Goal: Task Accomplishment & Management: Manage account settings

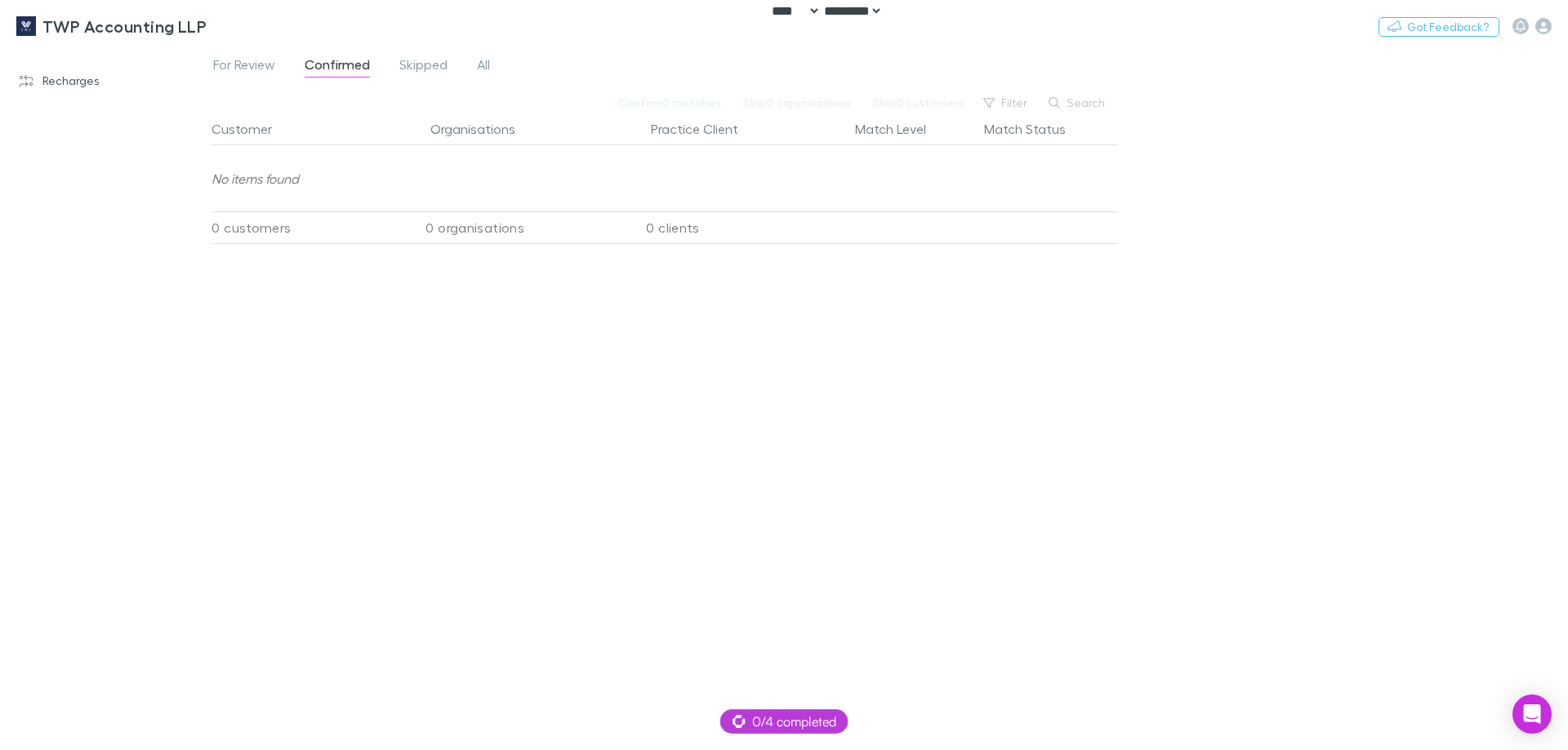
select select "****"
click at [73, 79] on link "Recharges" at bounding box center [112, 80] width 218 height 26
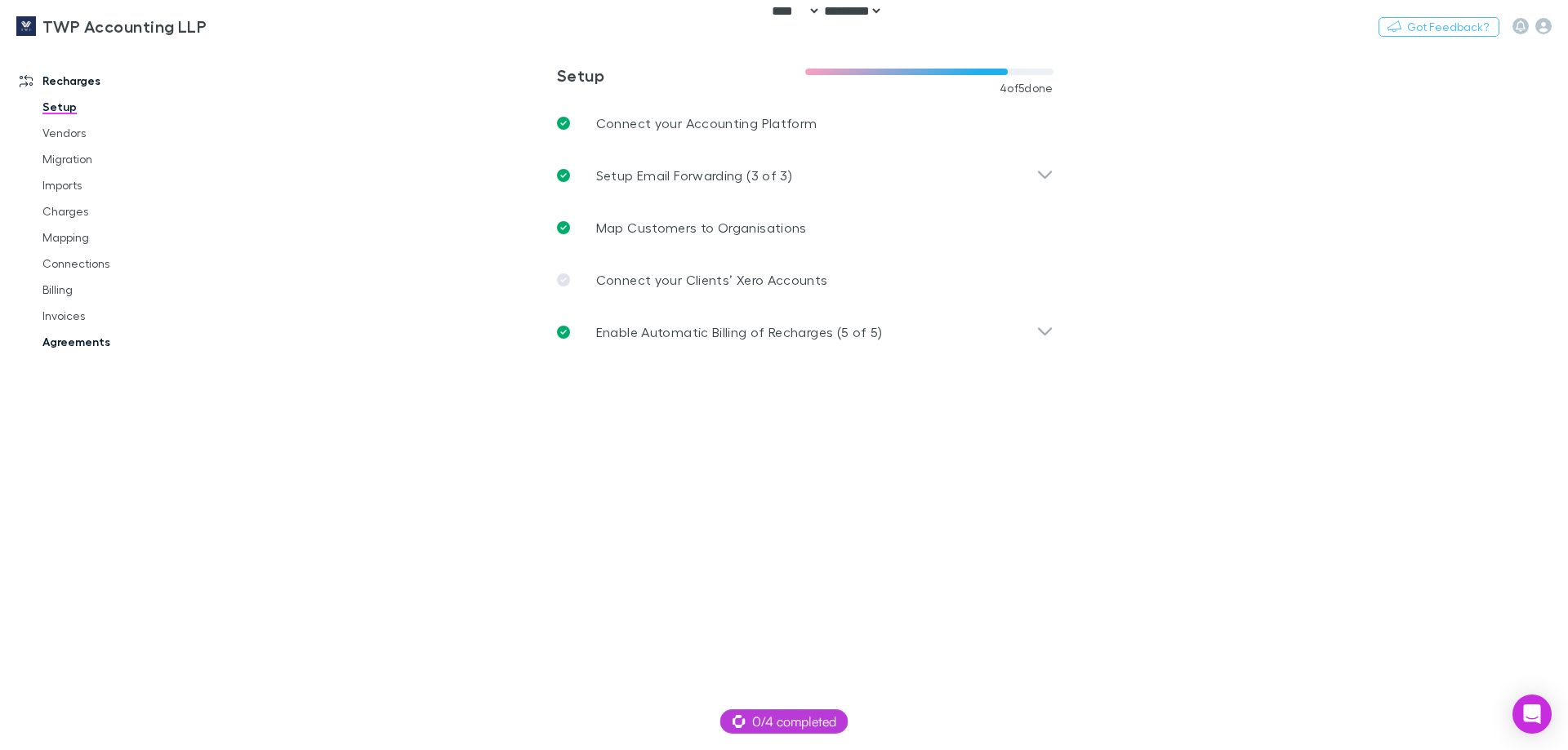
click at [74, 343] on link "Agreements" at bounding box center [124, 342] width 195 height 26
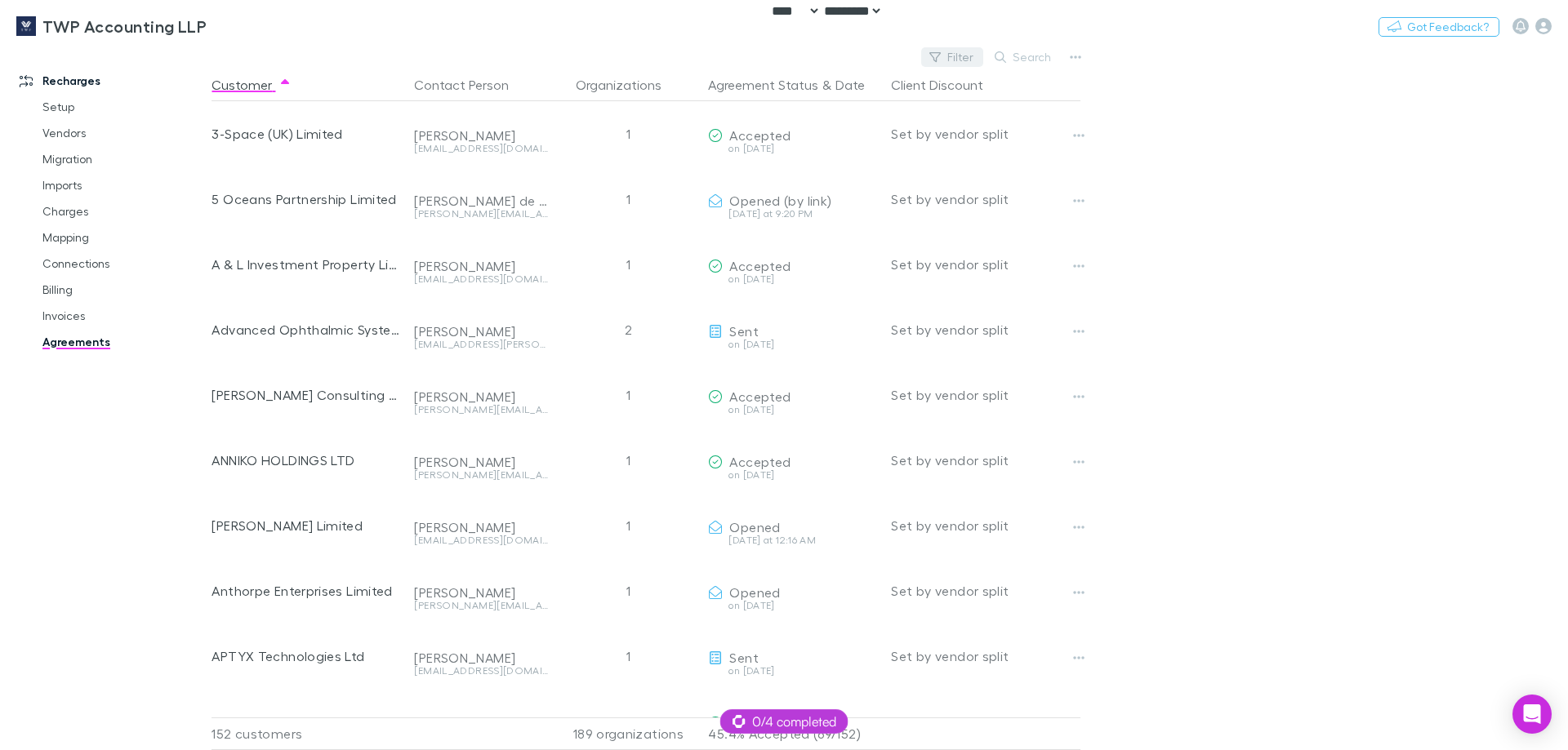
drag, startPoint x: 912, startPoint y: 49, endPoint x: 929, endPoint y: 54, distance: 17.7
click at [915, 50] on div "TWP Accounting LLP Switch company Nothing Got Feedback?" at bounding box center [784, 26] width 1568 height 52
click at [963, 57] on button "Filter" at bounding box center [952, 57] width 62 height 20
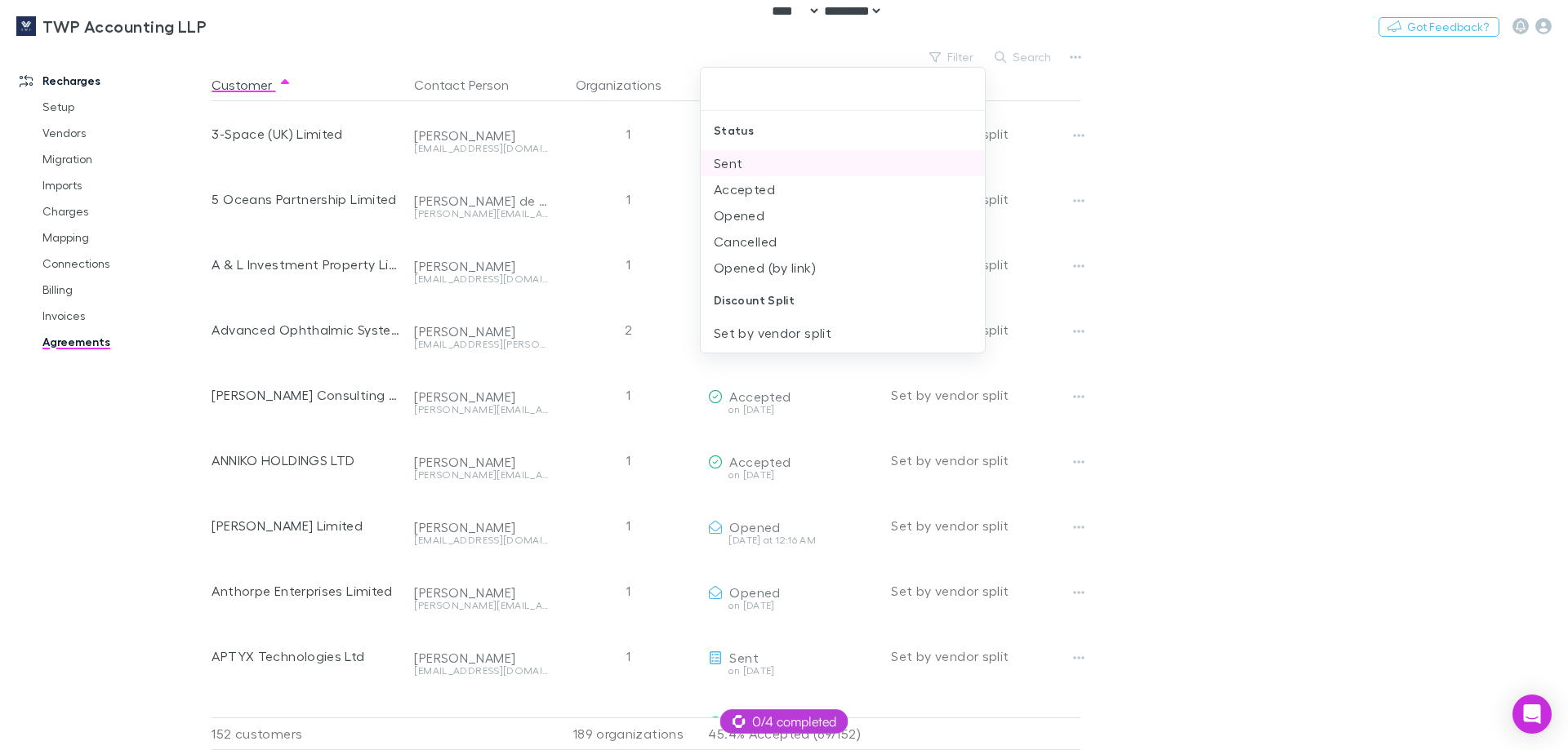
click at [756, 165] on li "Sent" at bounding box center [842, 163] width 284 height 26
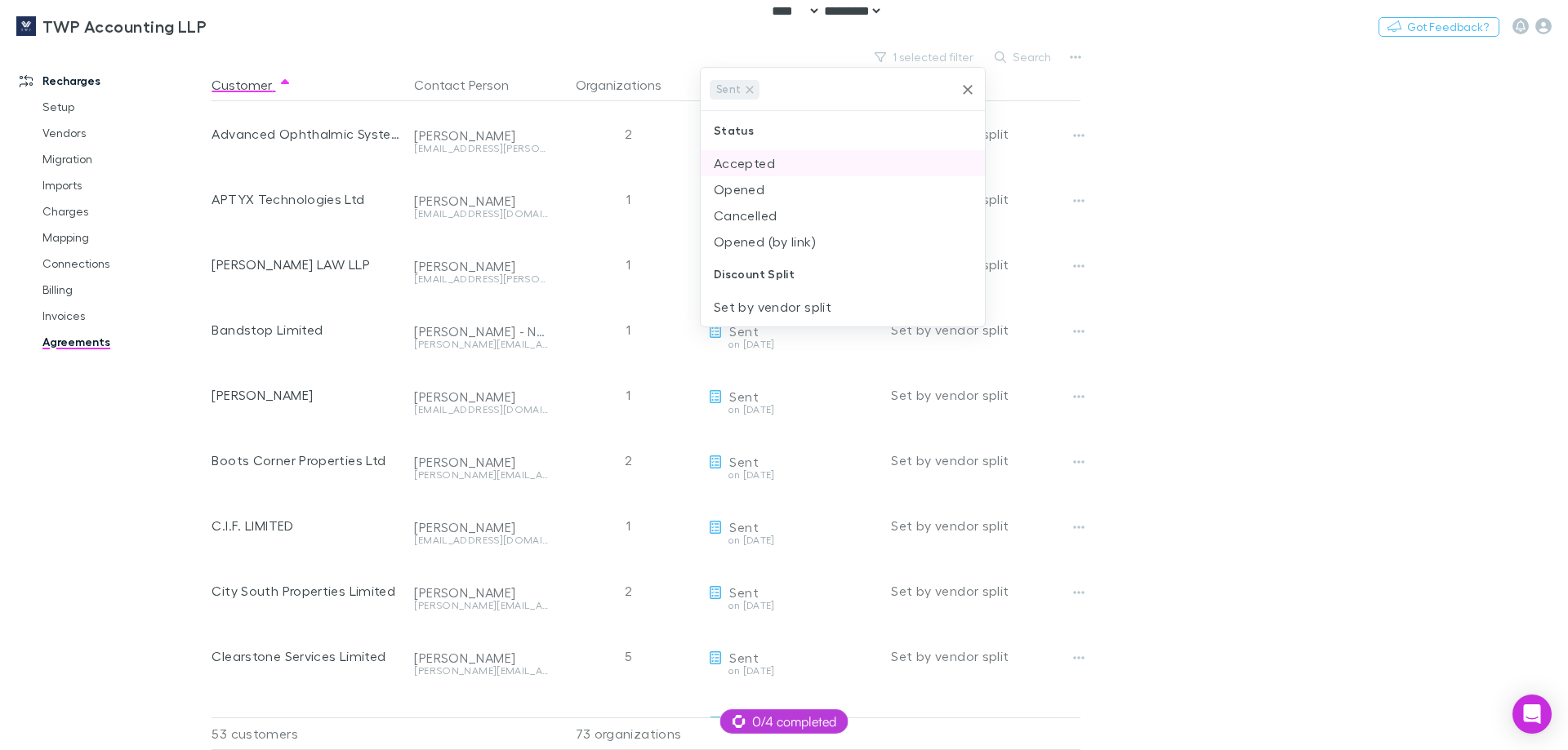
click at [755, 167] on li "Accepted" at bounding box center [842, 163] width 284 height 26
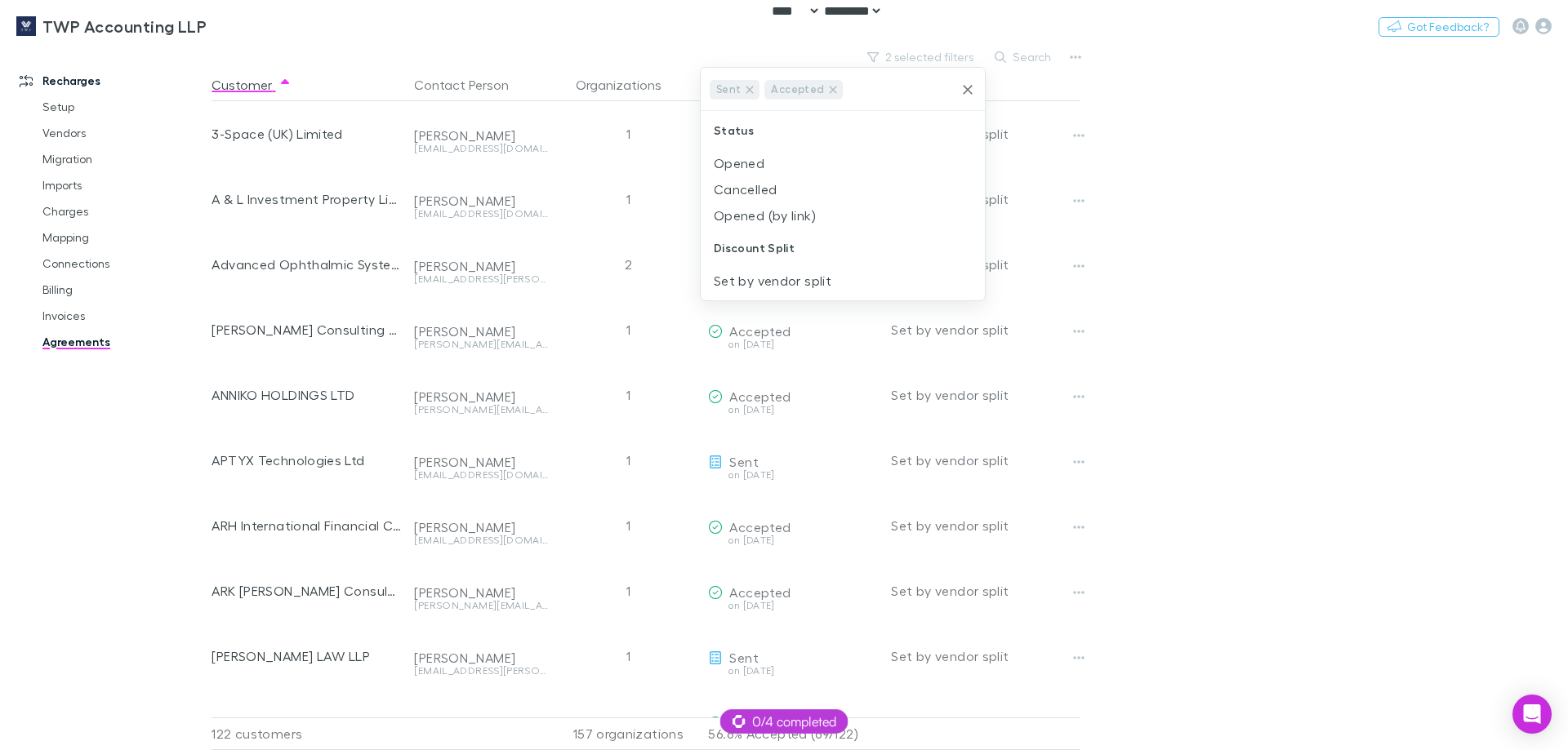
click at [755, 167] on li "Opened" at bounding box center [842, 163] width 284 height 26
click at [761, 194] on li "Opened (by link)" at bounding box center [842, 189] width 284 height 26
click at [1238, 181] on div at bounding box center [784, 375] width 1568 height 750
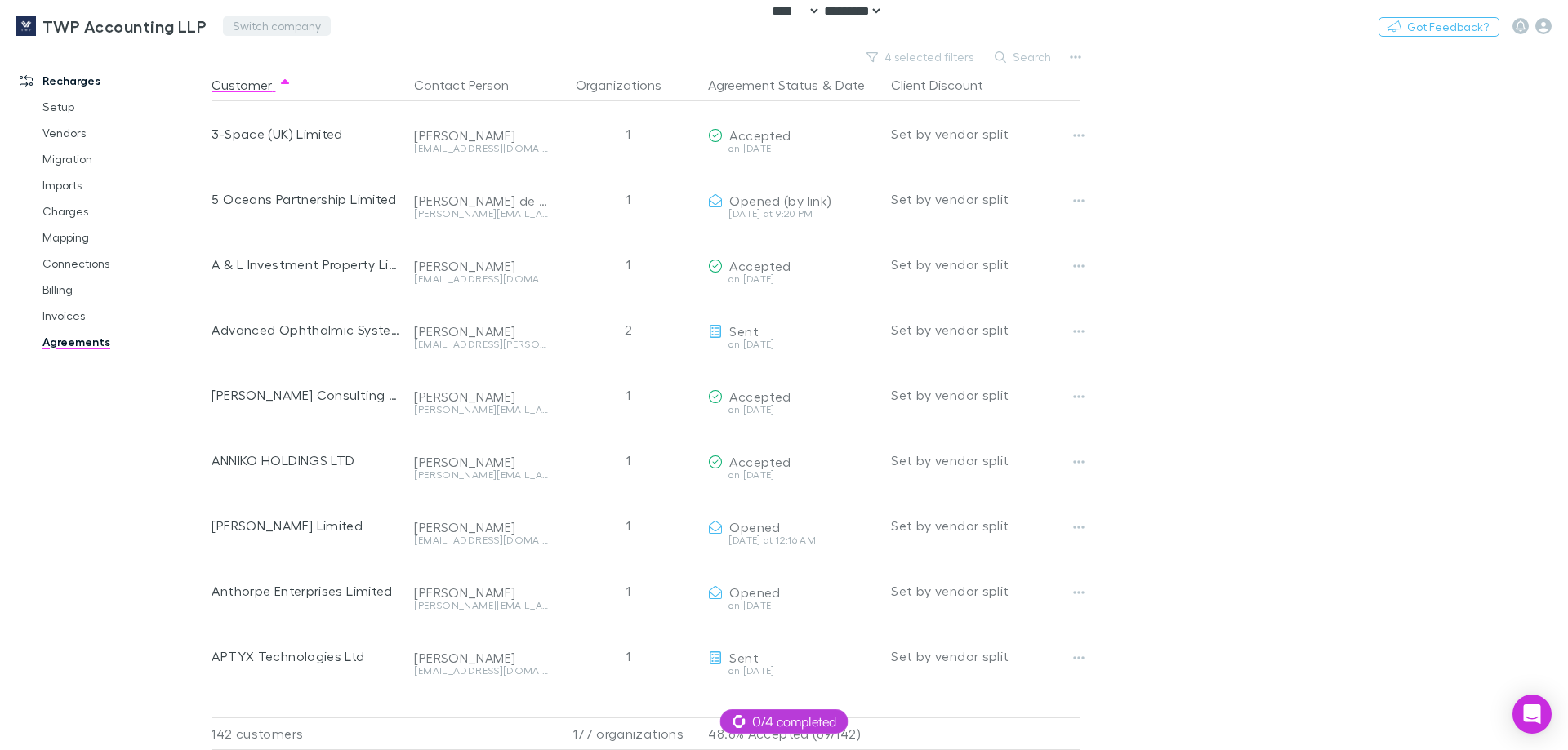
click at [256, 26] on button "Switch company" at bounding box center [277, 26] width 108 height 20
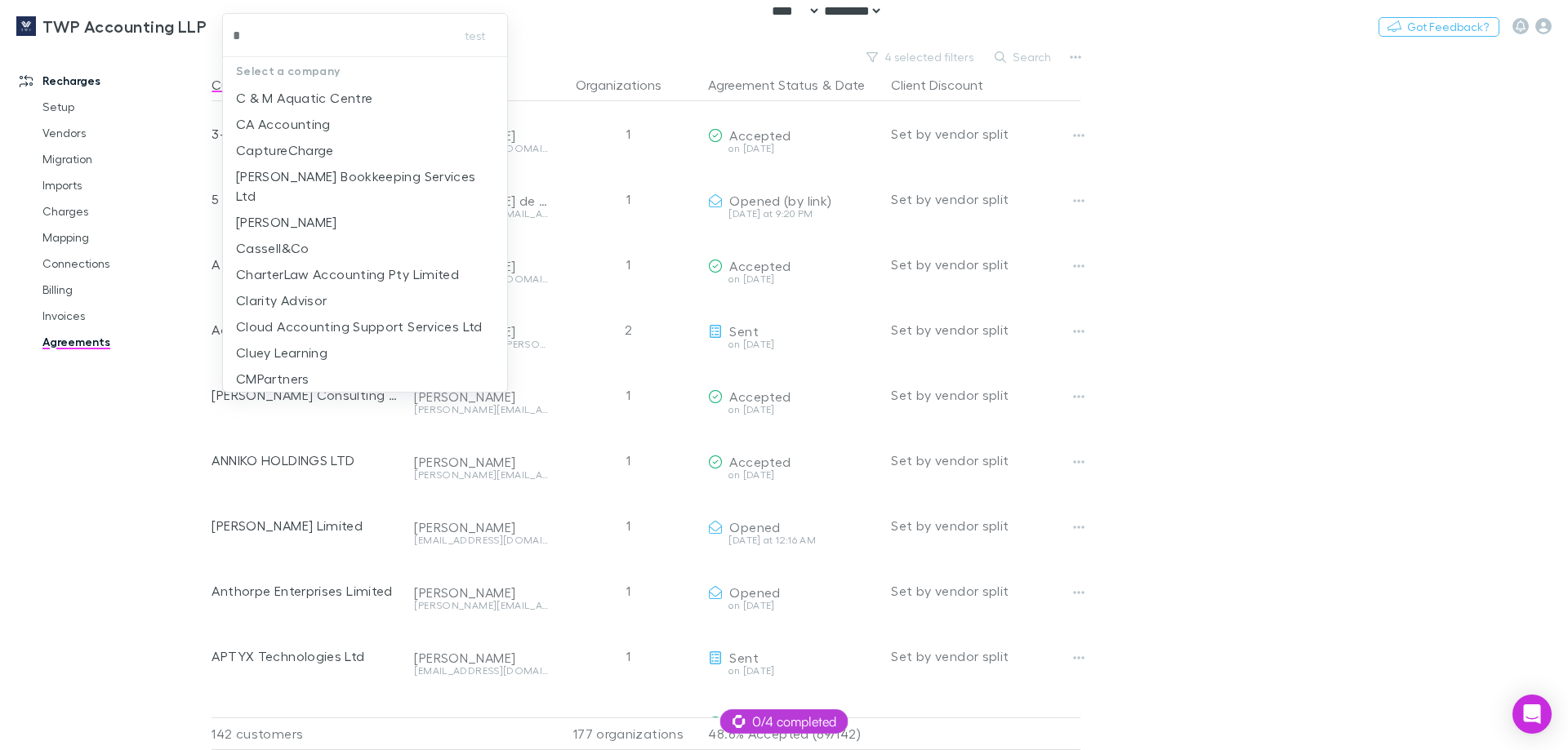
type input "**"
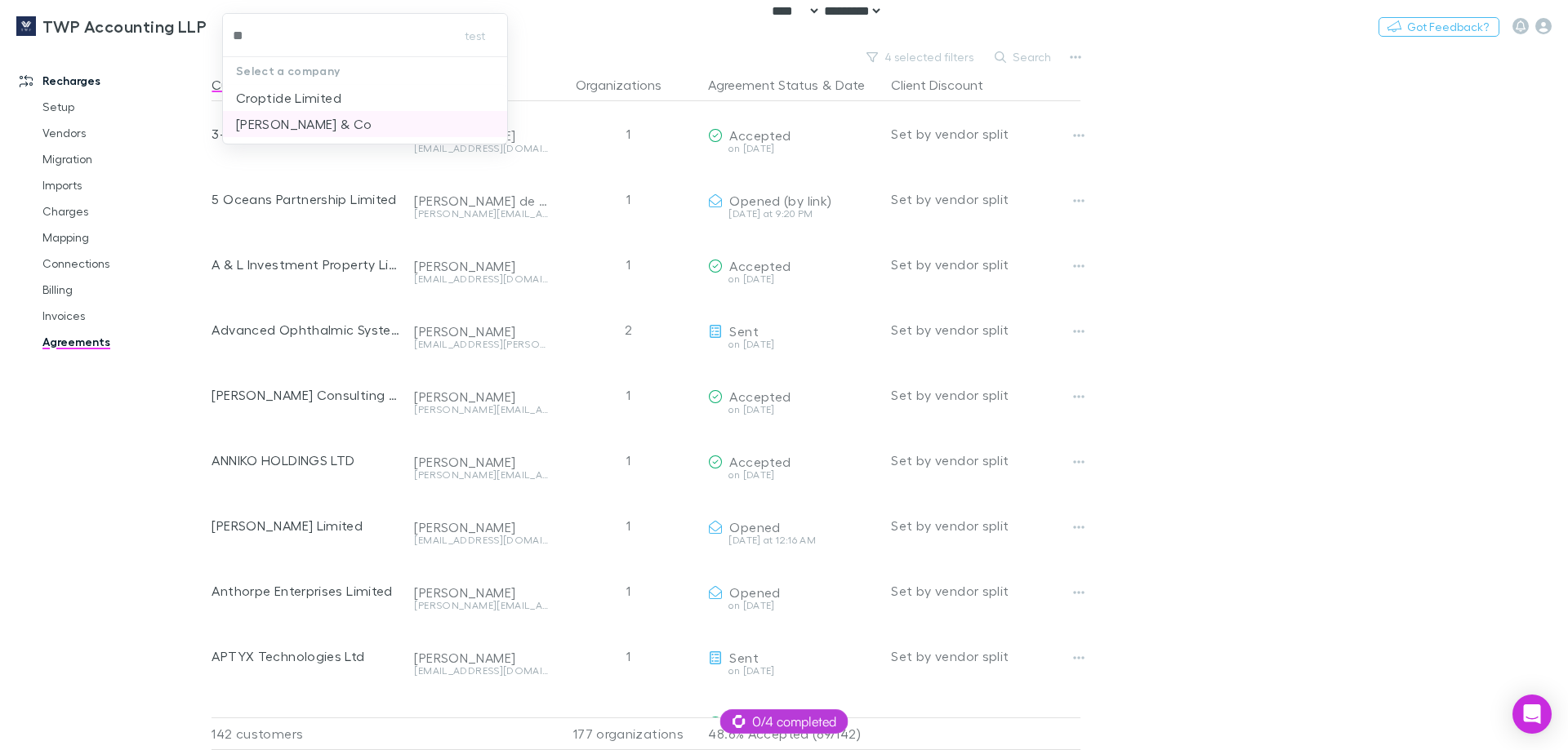
click at [289, 120] on p "[PERSON_NAME] & Co" at bounding box center [305, 124] width 137 height 20
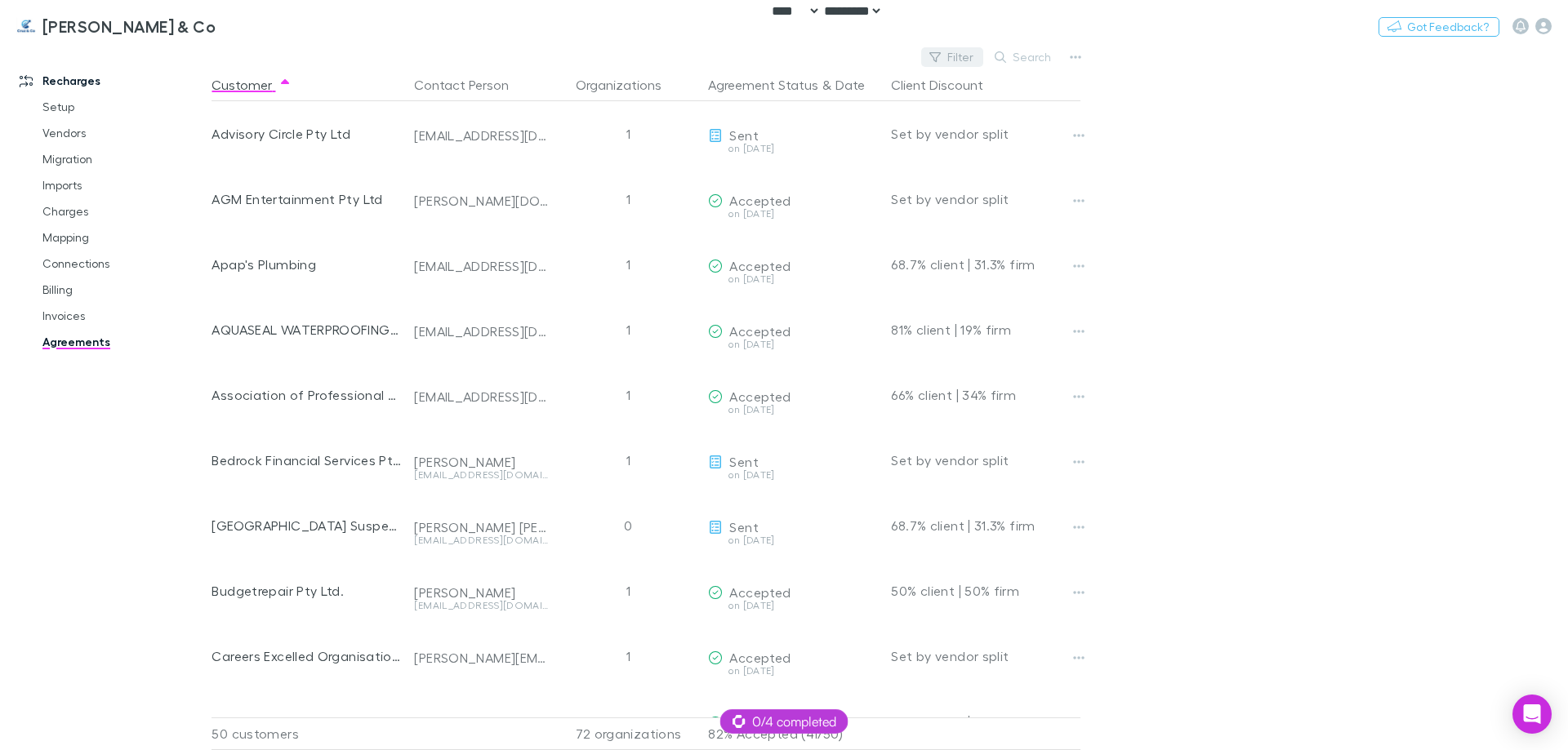
click at [940, 57] on icon "button" at bounding box center [935, 56] width 11 height 11
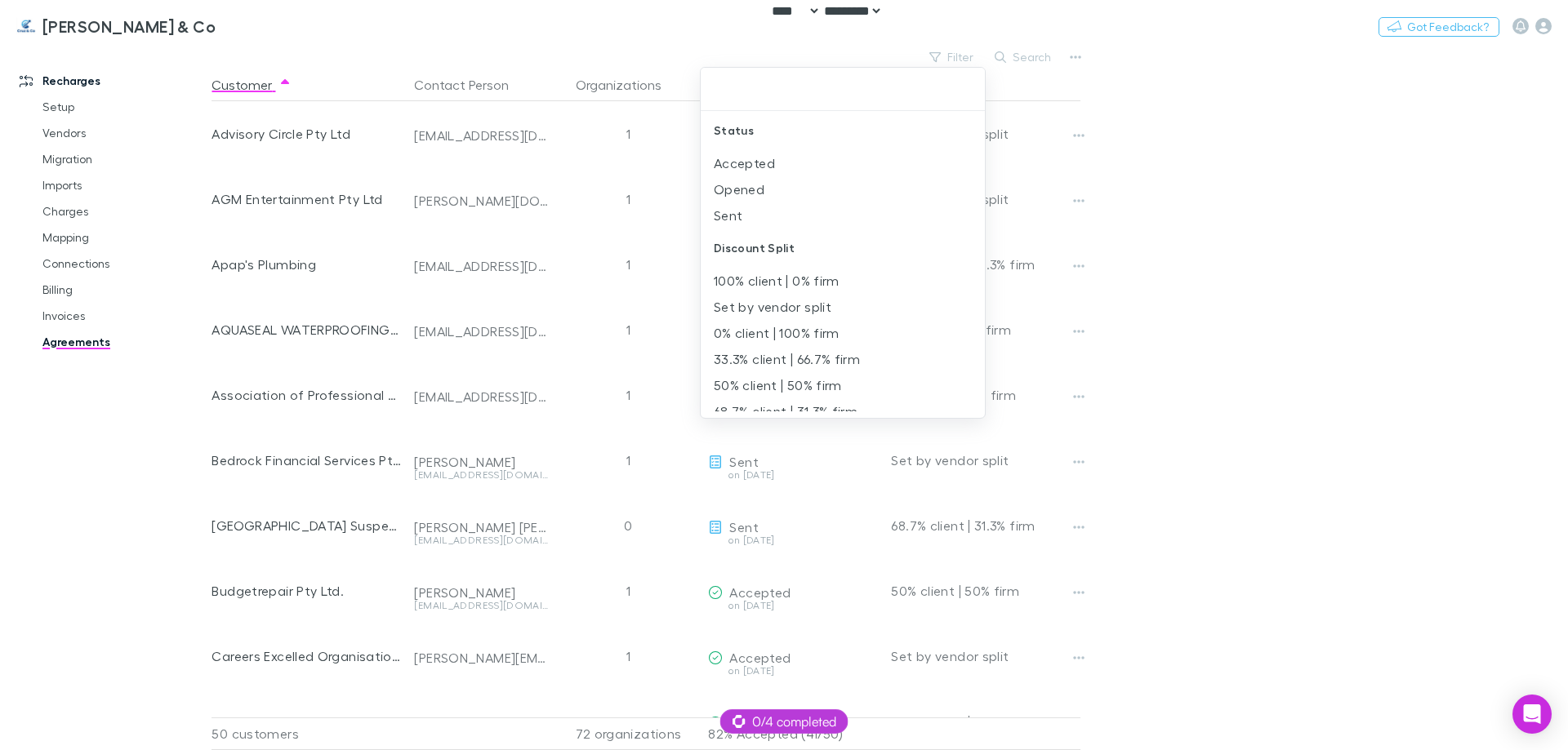
click at [1297, 233] on div at bounding box center [784, 375] width 1568 height 750
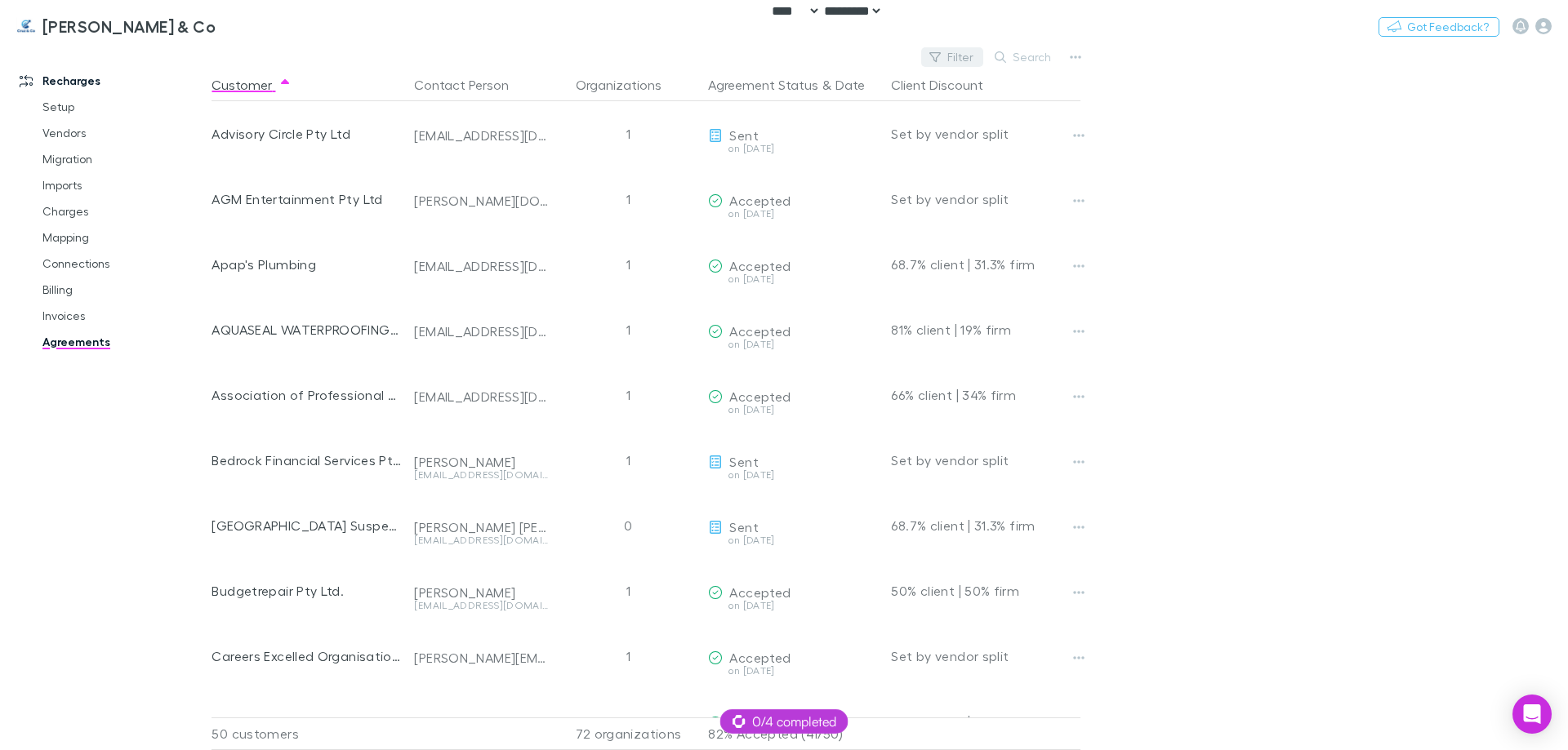
click at [948, 61] on button "Filter" at bounding box center [952, 57] width 62 height 20
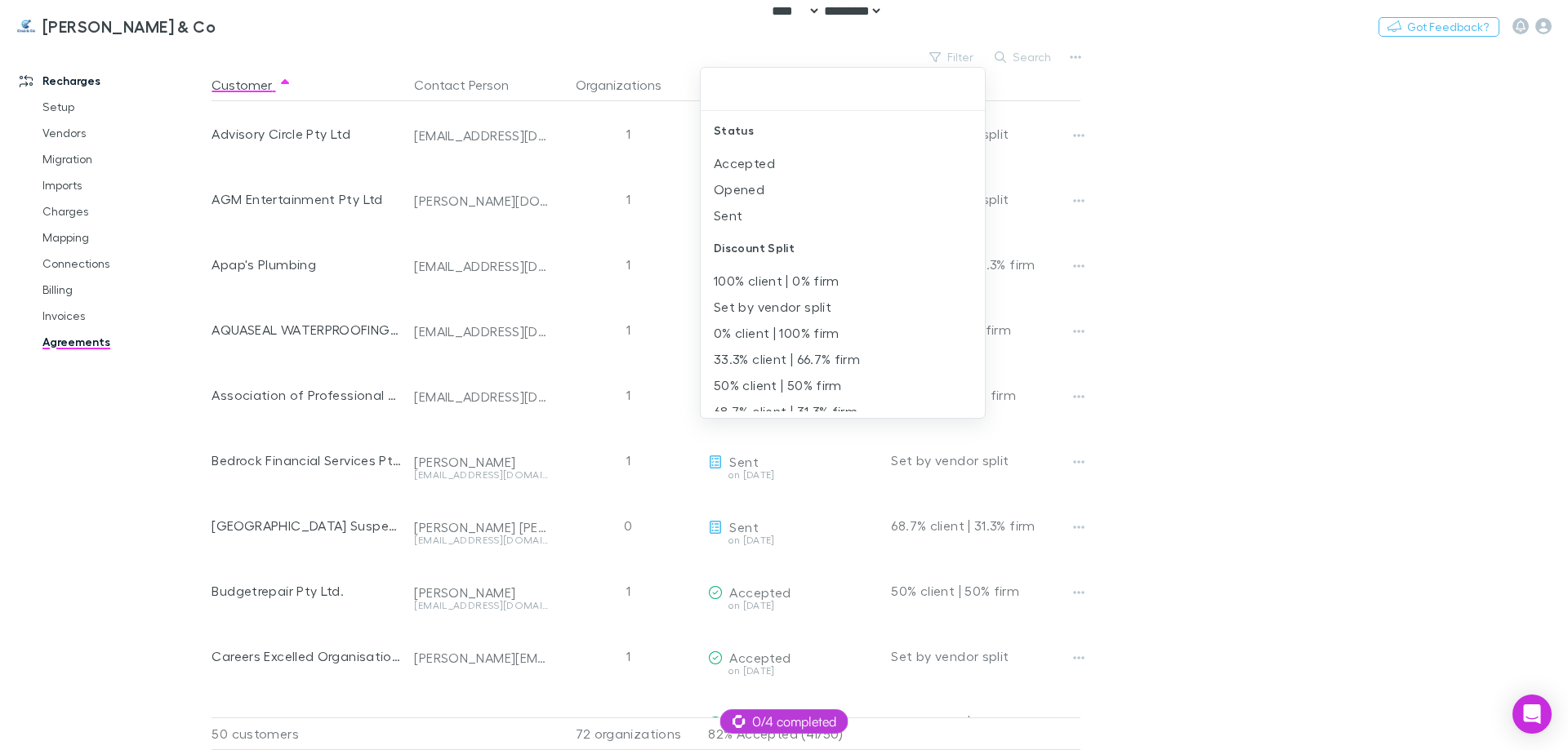
drag, startPoint x: 1130, startPoint y: 163, endPoint x: 1045, endPoint y: 118, distance: 96.2
click at [1126, 158] on div at bounding box center [784, 375] width 1568 height 750
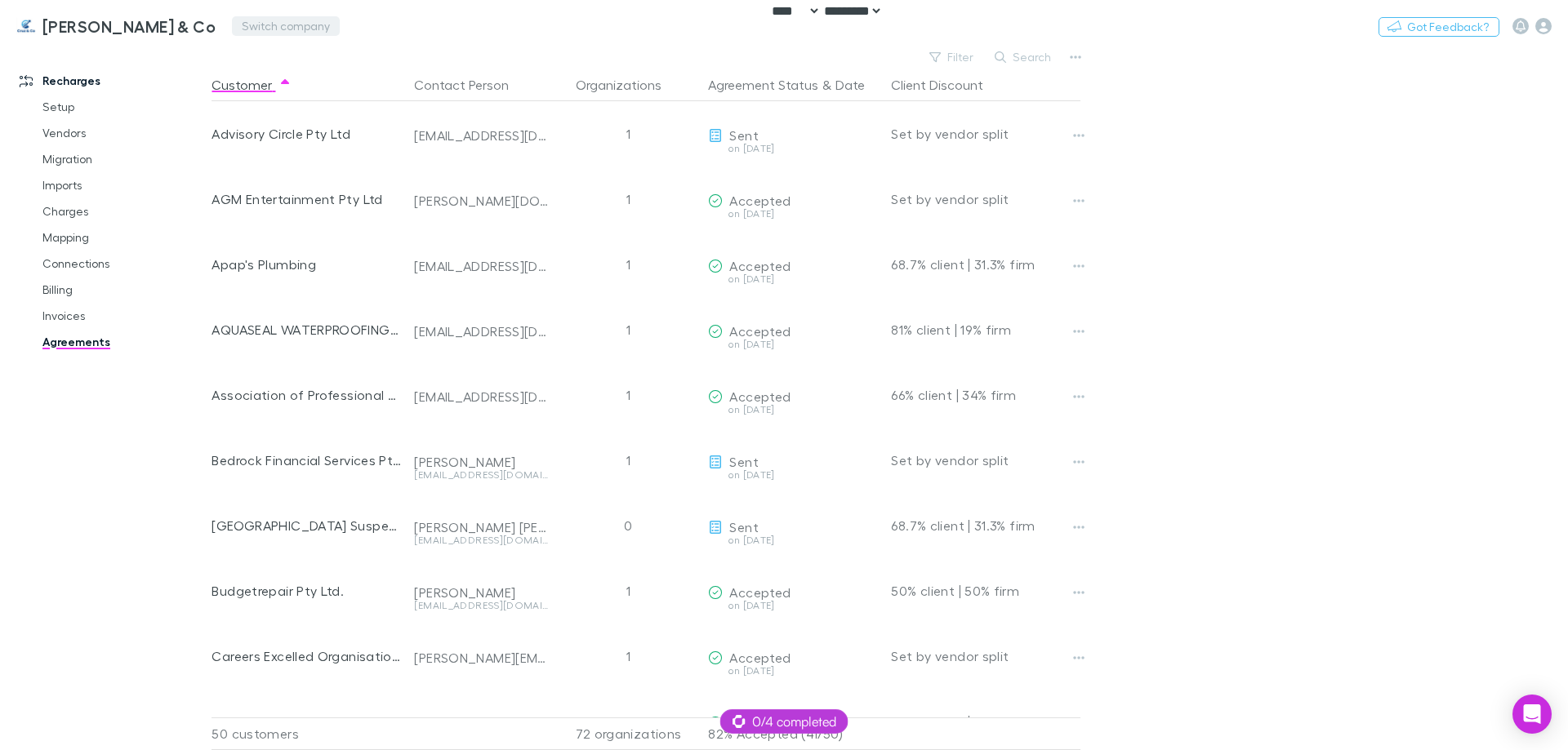
click at [232, 24] on button "Switch company" at bounding box center [286, 26] width 108 height 20
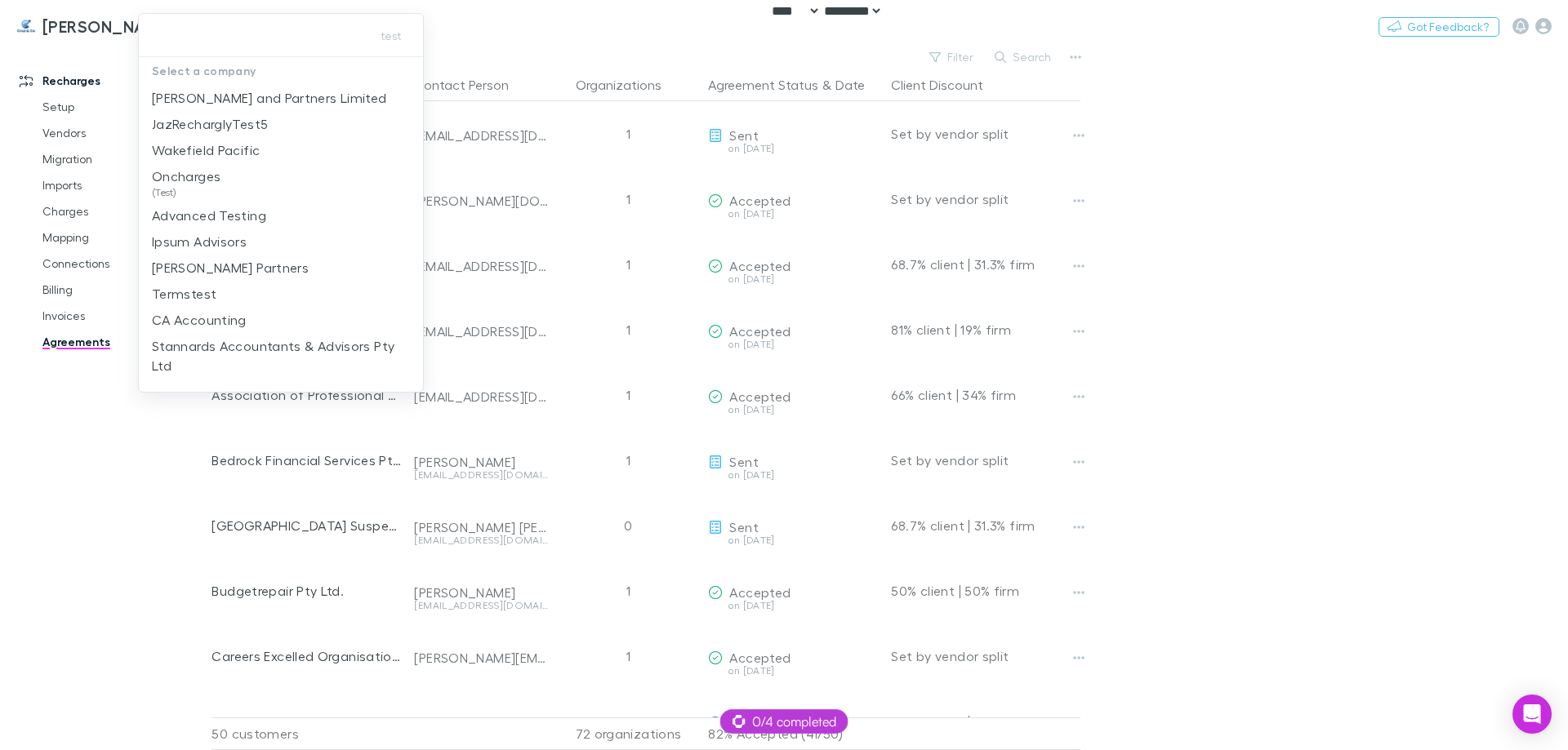
type input "**********"
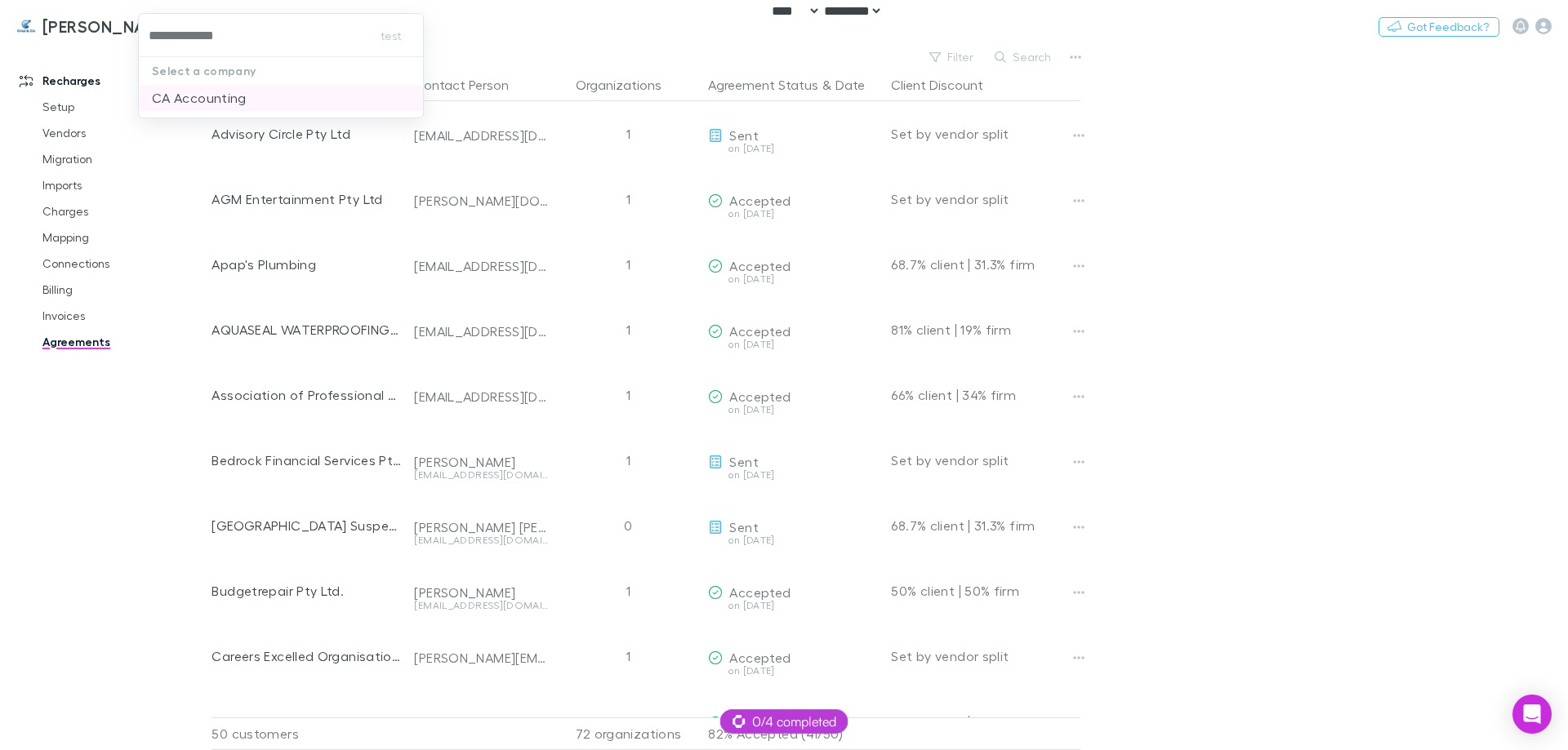
click at [205, 88] on p "CA Accounting" at bounding box center [199, 97] width 95 height 20
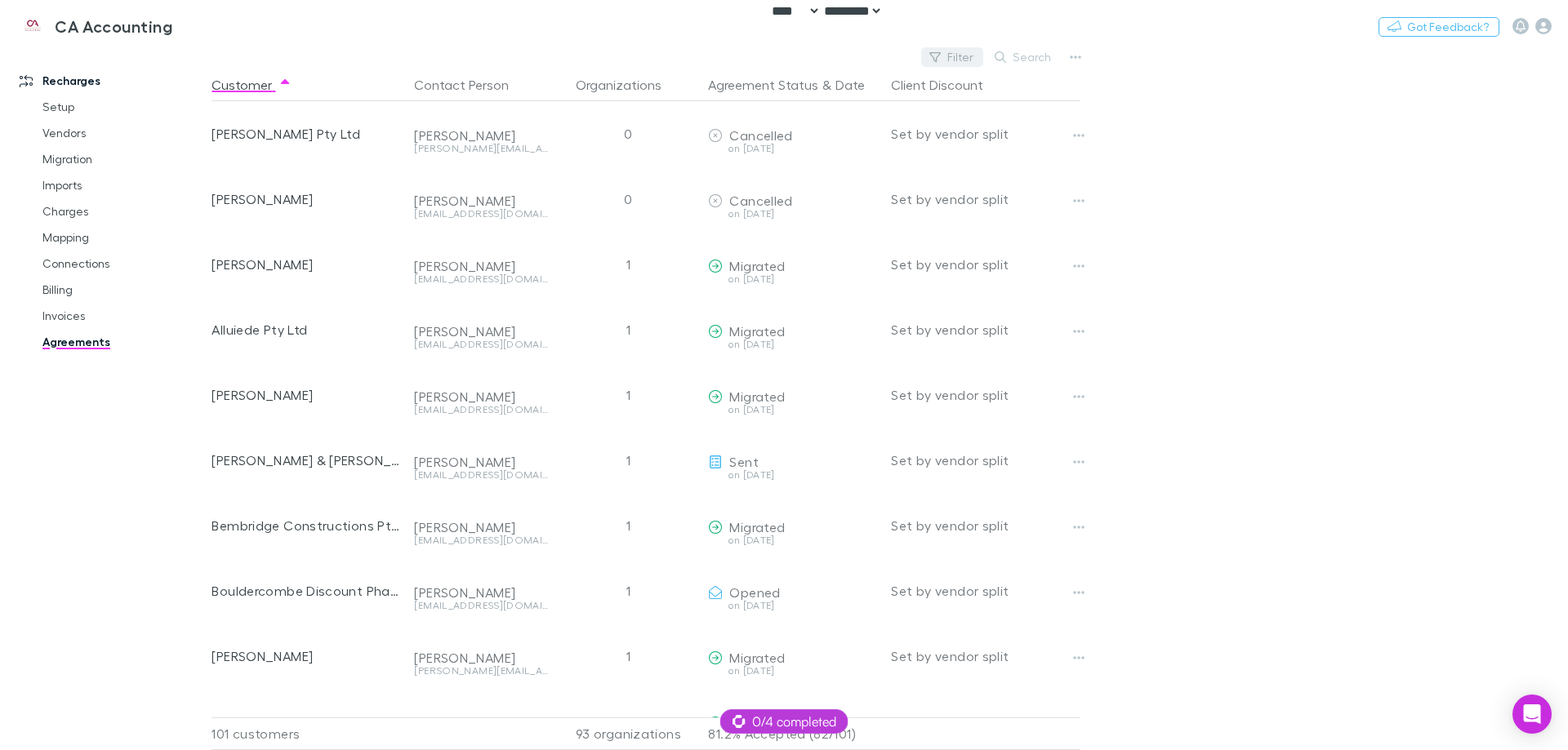
click at [952, 55] on button "Filter" at bounding box center [952, 57] width 62 height 20
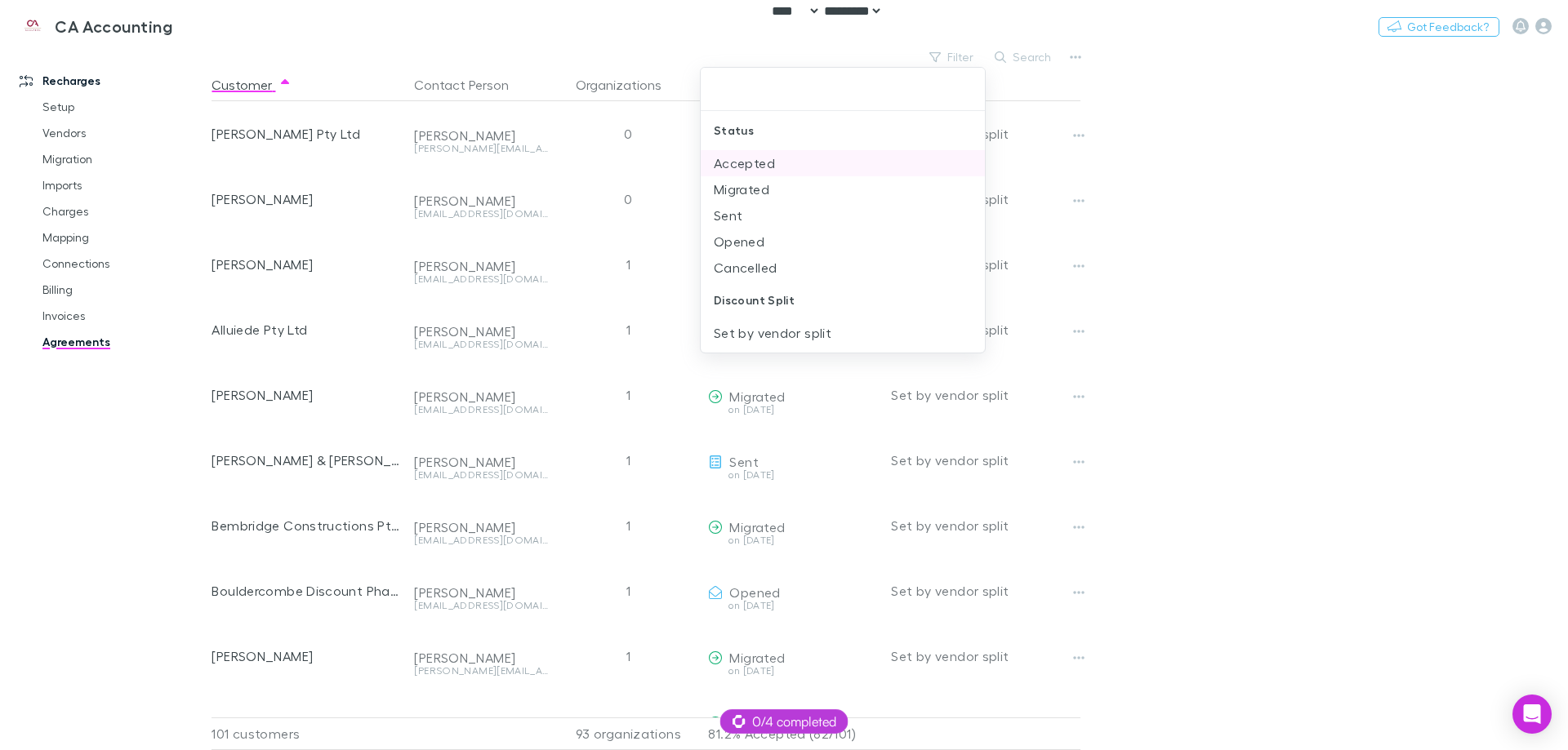
click at [808, 166] on li "Accepted" at bounding box center [842, 163] width 284 height 26
click at [808, 166] on li "Migrated" at bounding box center [842, 163] width 284 height 26
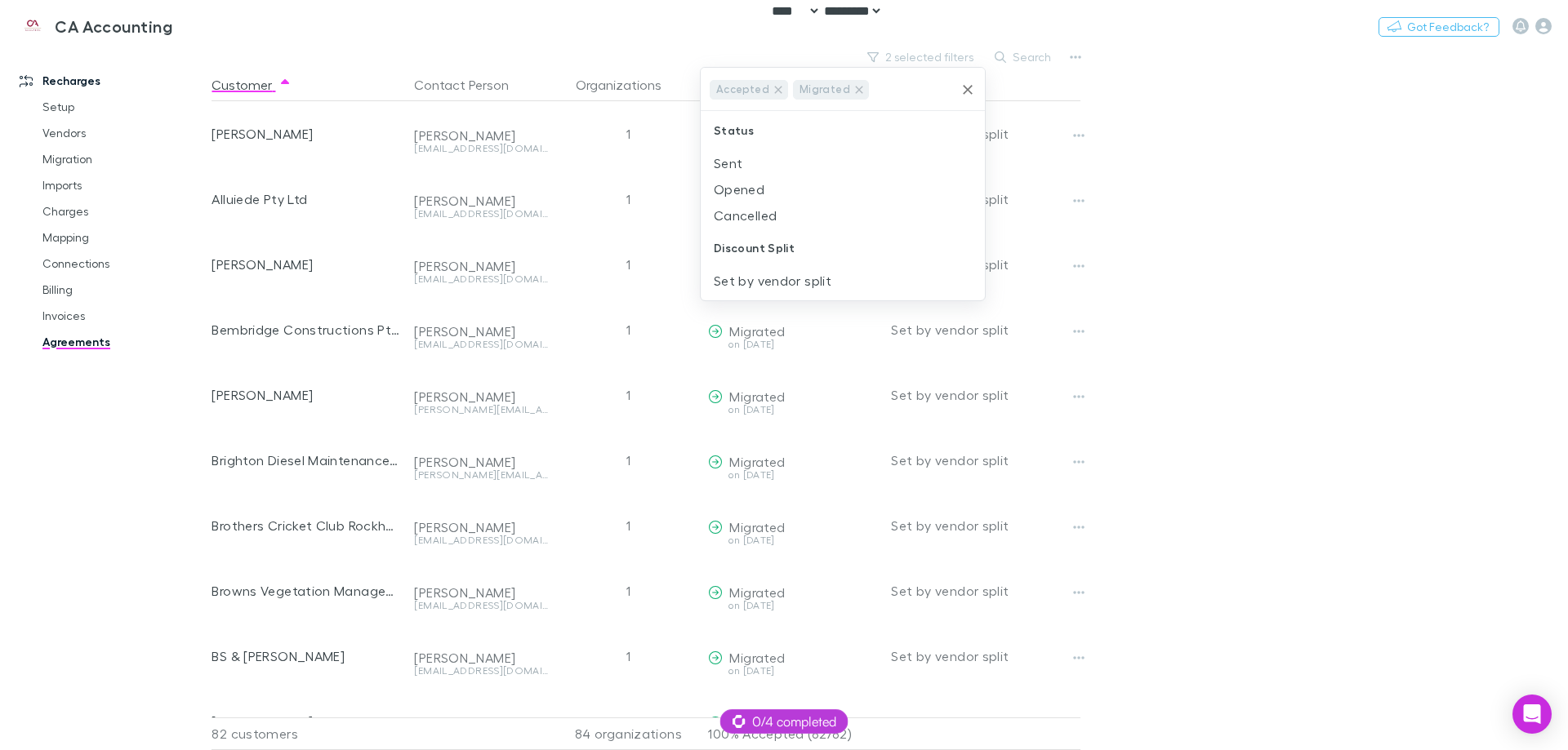
click at [808, 166] on li "Sent" at bounding box center [842, 163] width 284 height 26
click at [808, 175] on li "Opened" at bounding box center [842, 188] width 284 height 26
click at [1297, 181] on div at bounding box center [784, 375] width 1568 height 750
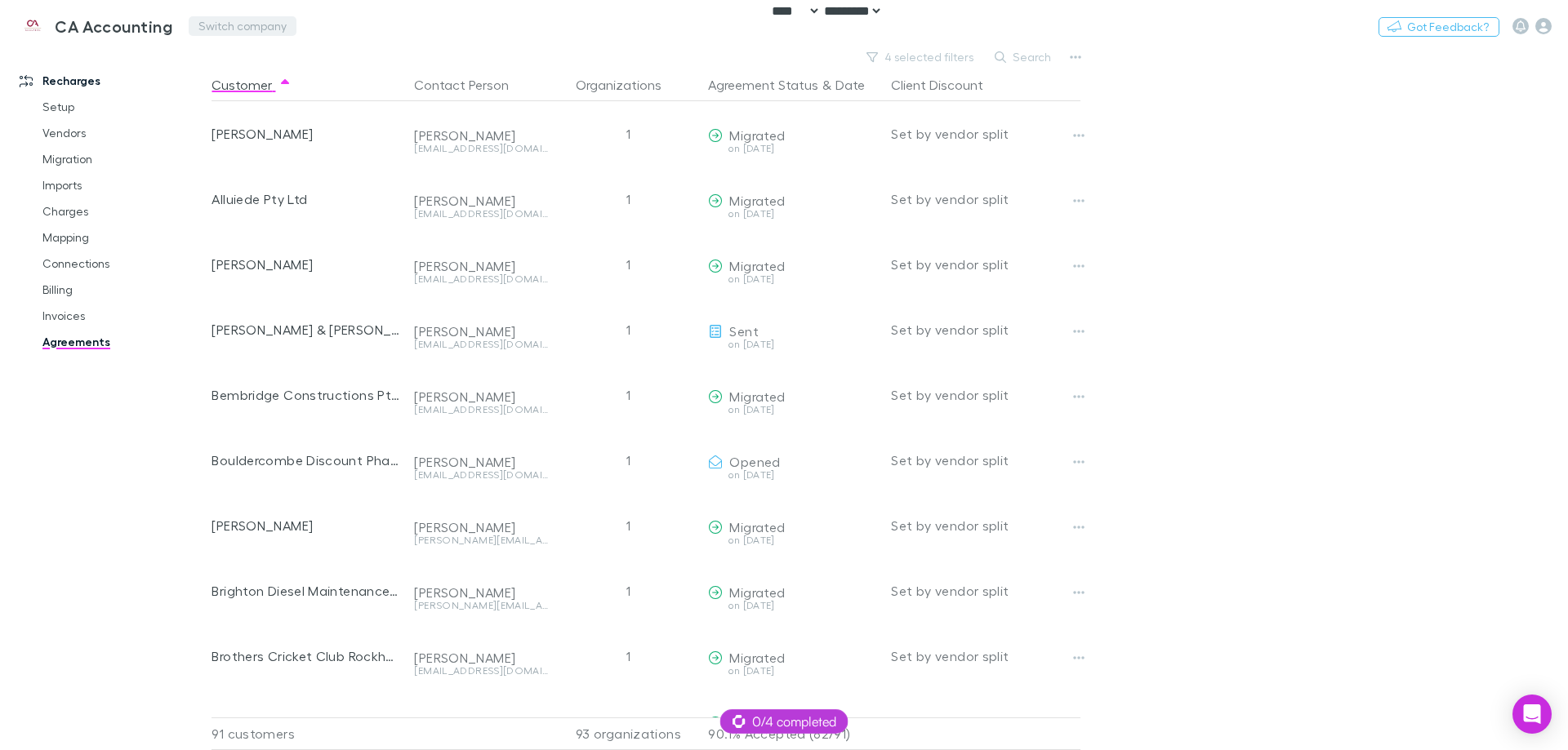
click at [240, 19] on button "Switch company" at bounding box center [242, 26] width 108 height 20
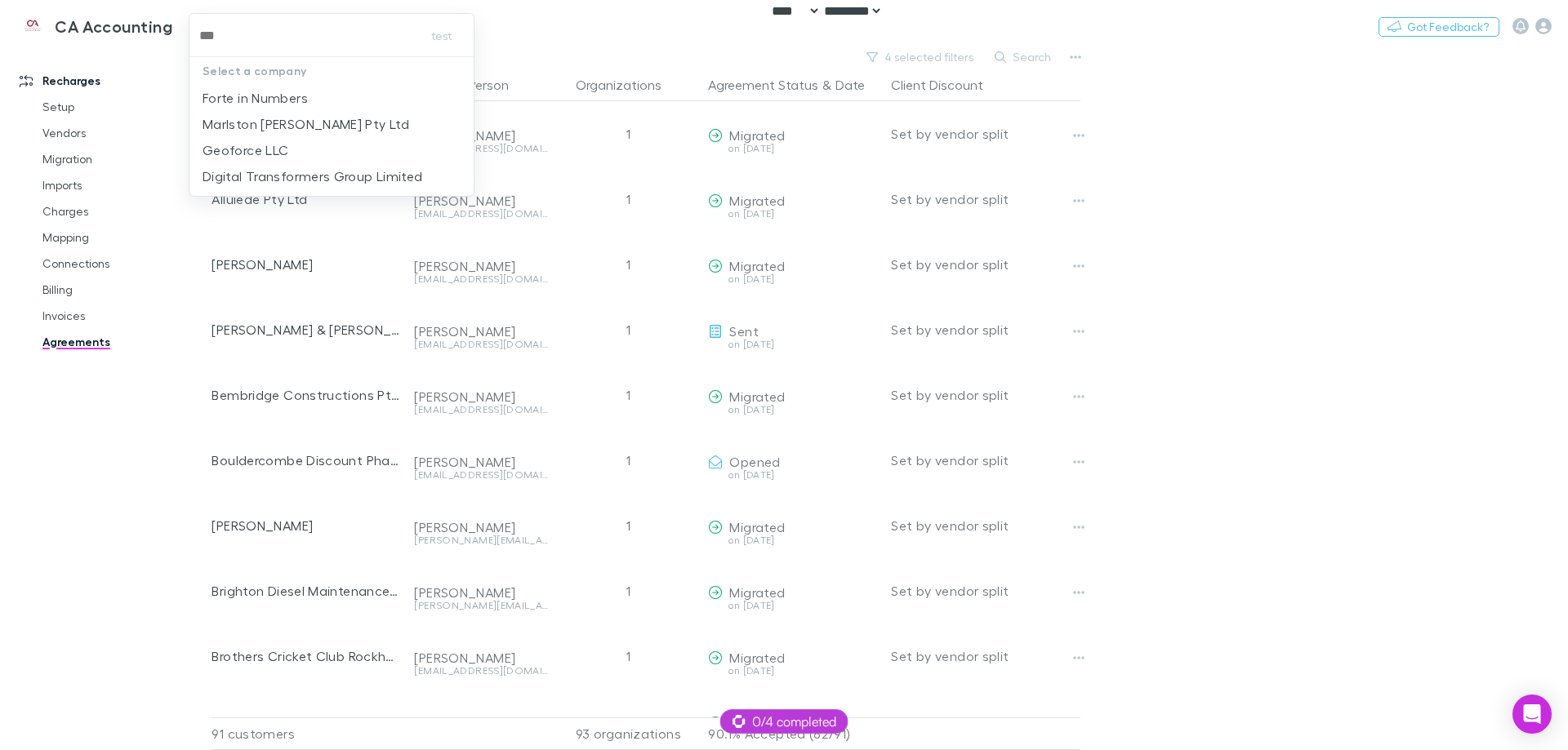
type input "****"
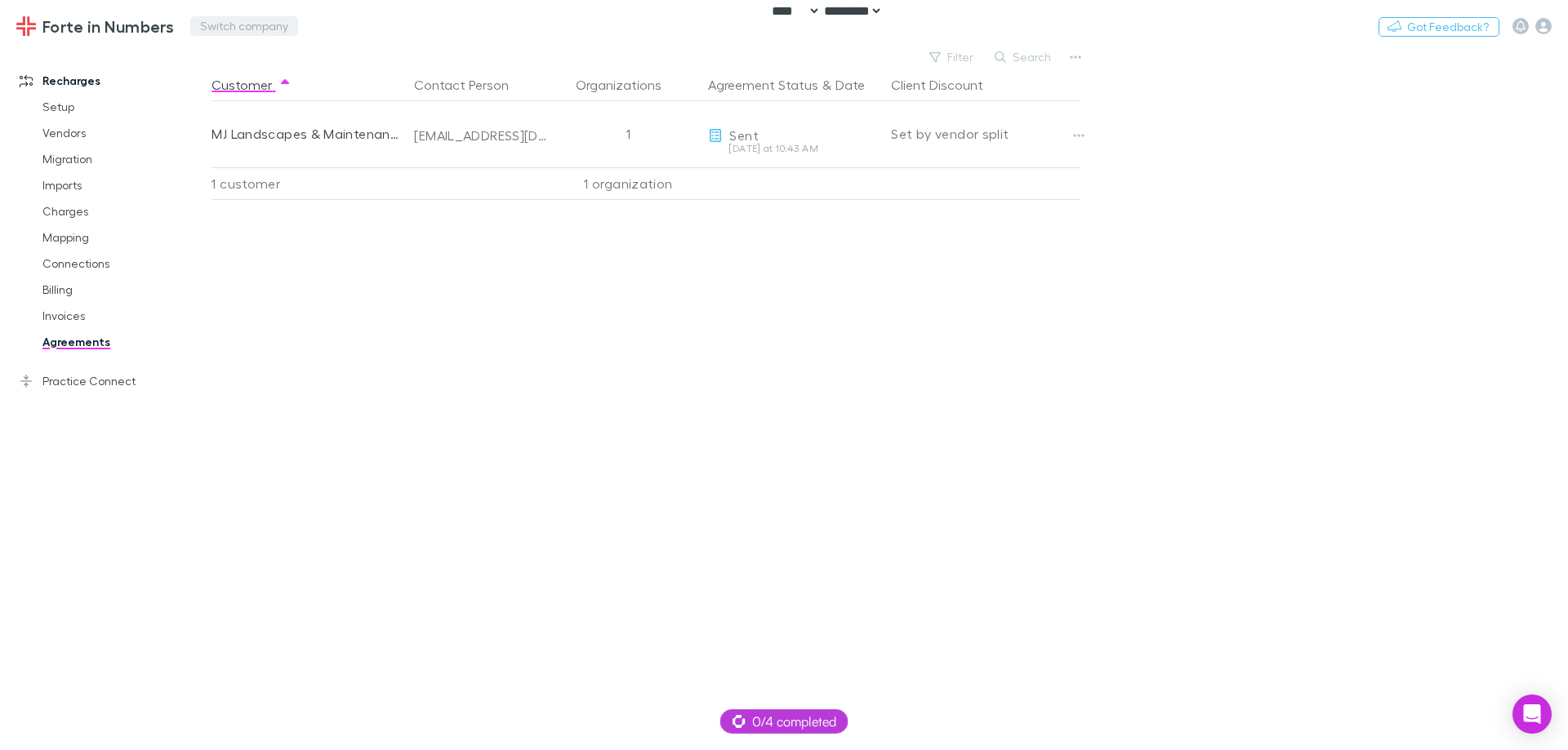
click at [213, 28] on button "Switch company" at bounding box center [244, 26] width 108 height 20
type input "***"
click at [437, 347] on div "test Select a company SDC Chartered Accountants" at bounding box center [784, 375] width 1568 height 750
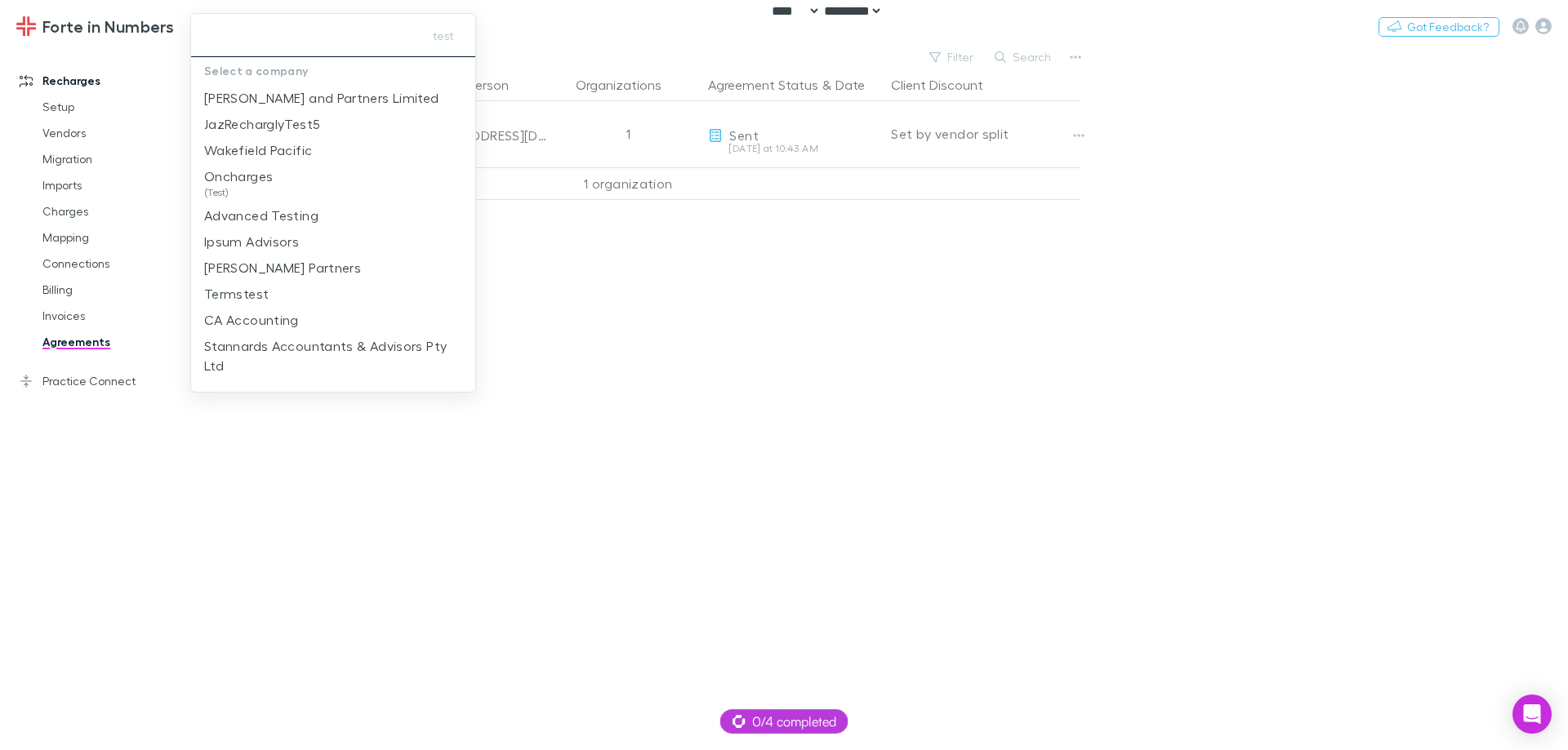
click at [281, 30] on input "text" at bounding box center [304, 35] width 213 height 30
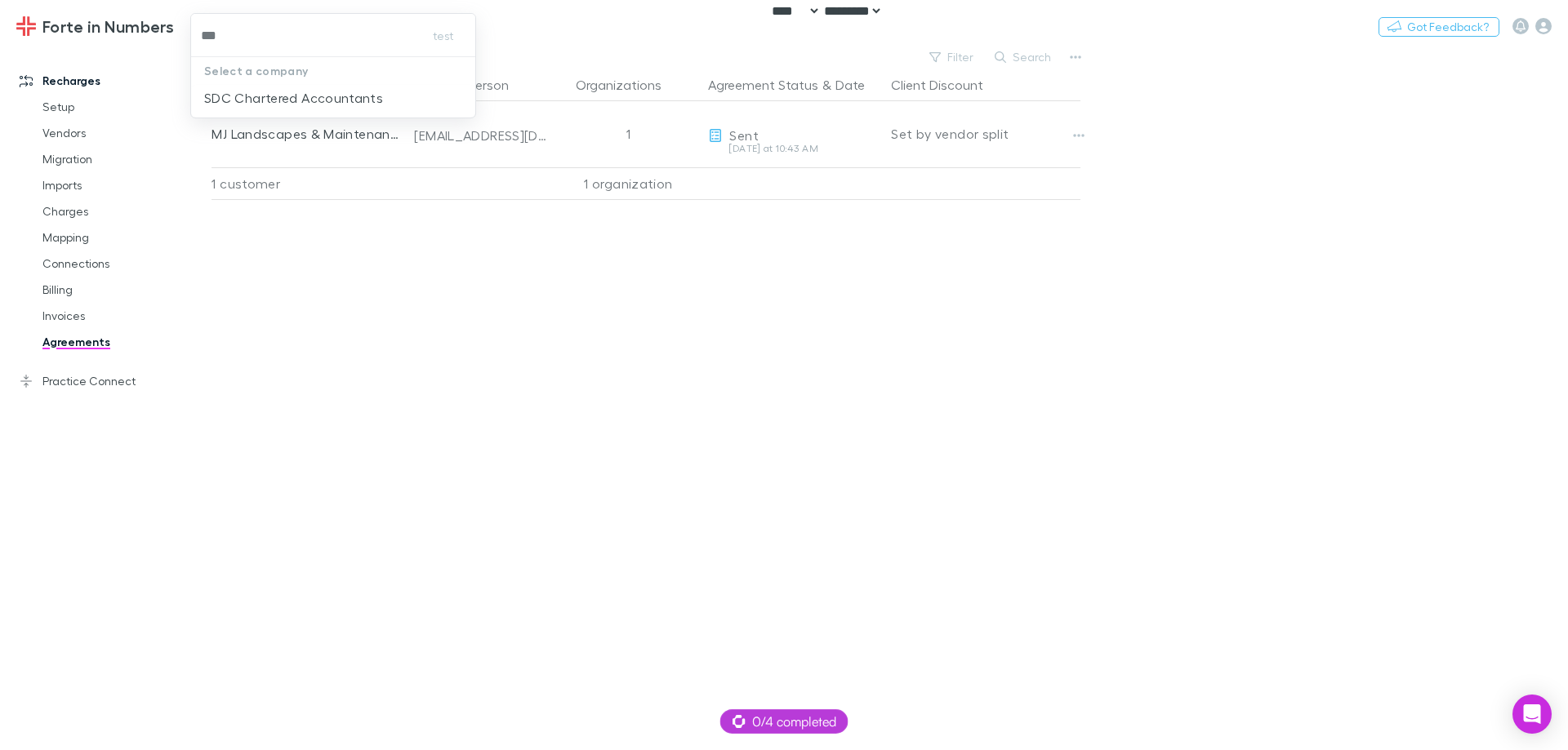
type input "***"
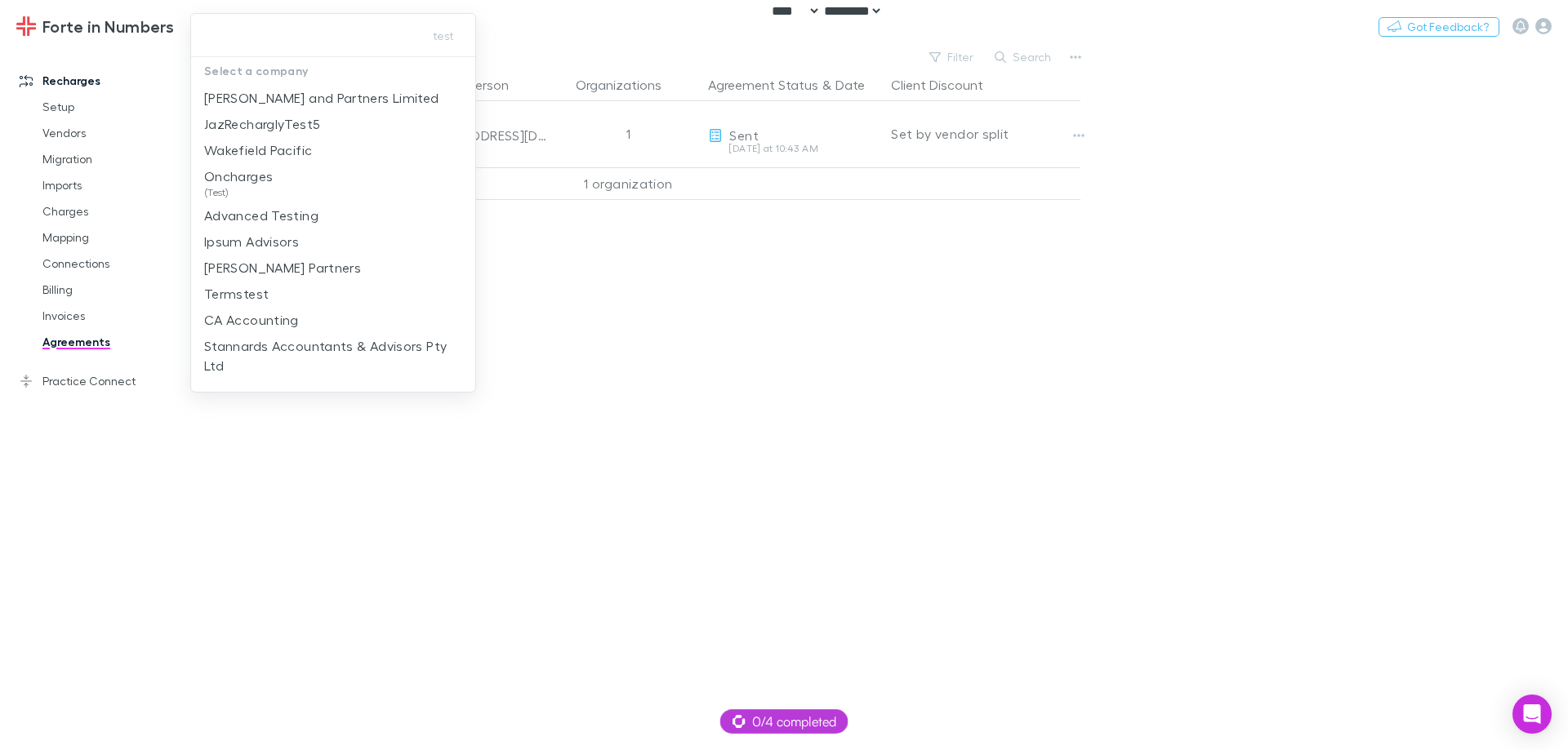
click at [243, 459] on div at bounding box center [784, 375] width 1568 height 750
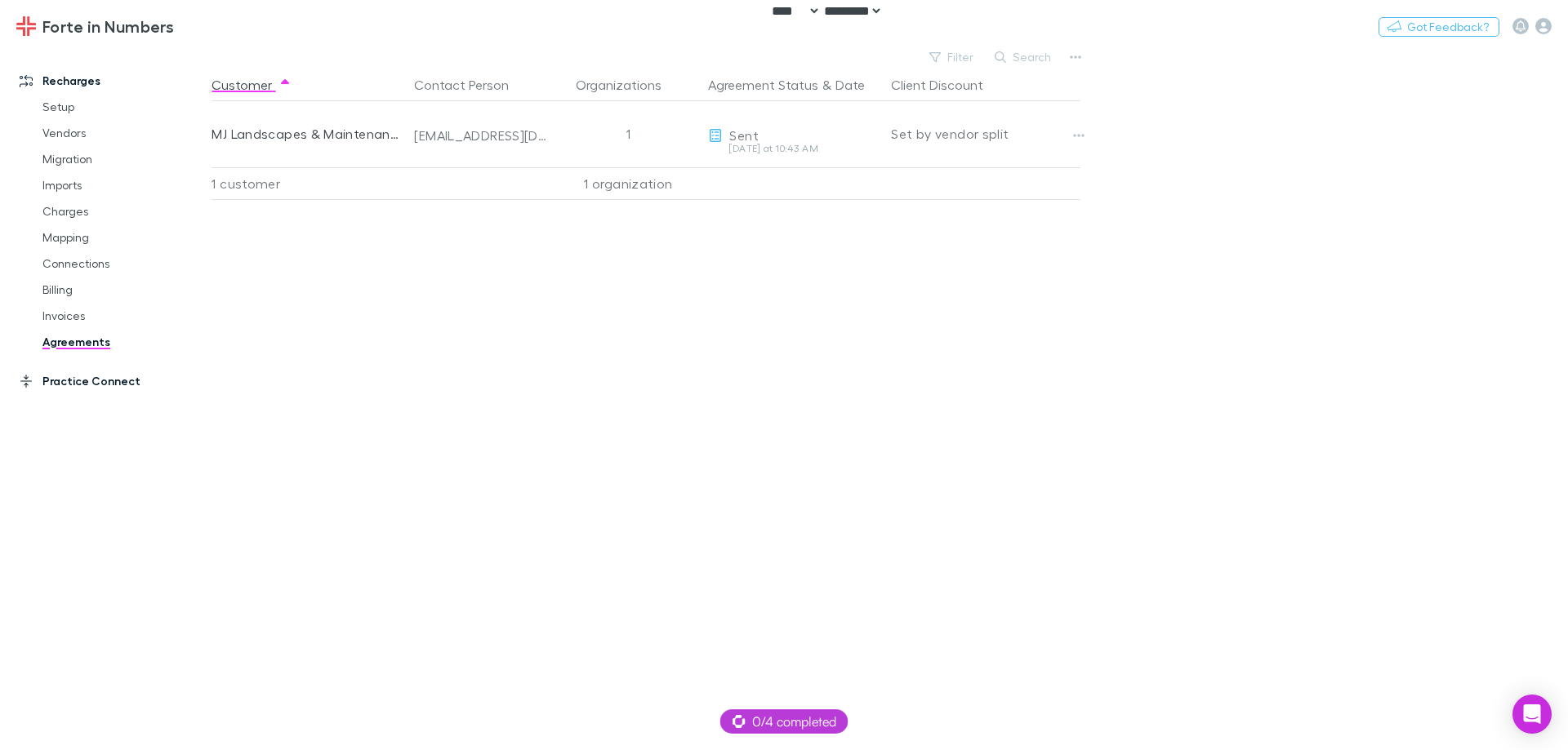
click at [100, 381] on link "Practice Connect" at bounding box center [112, 381] width 218 height 26
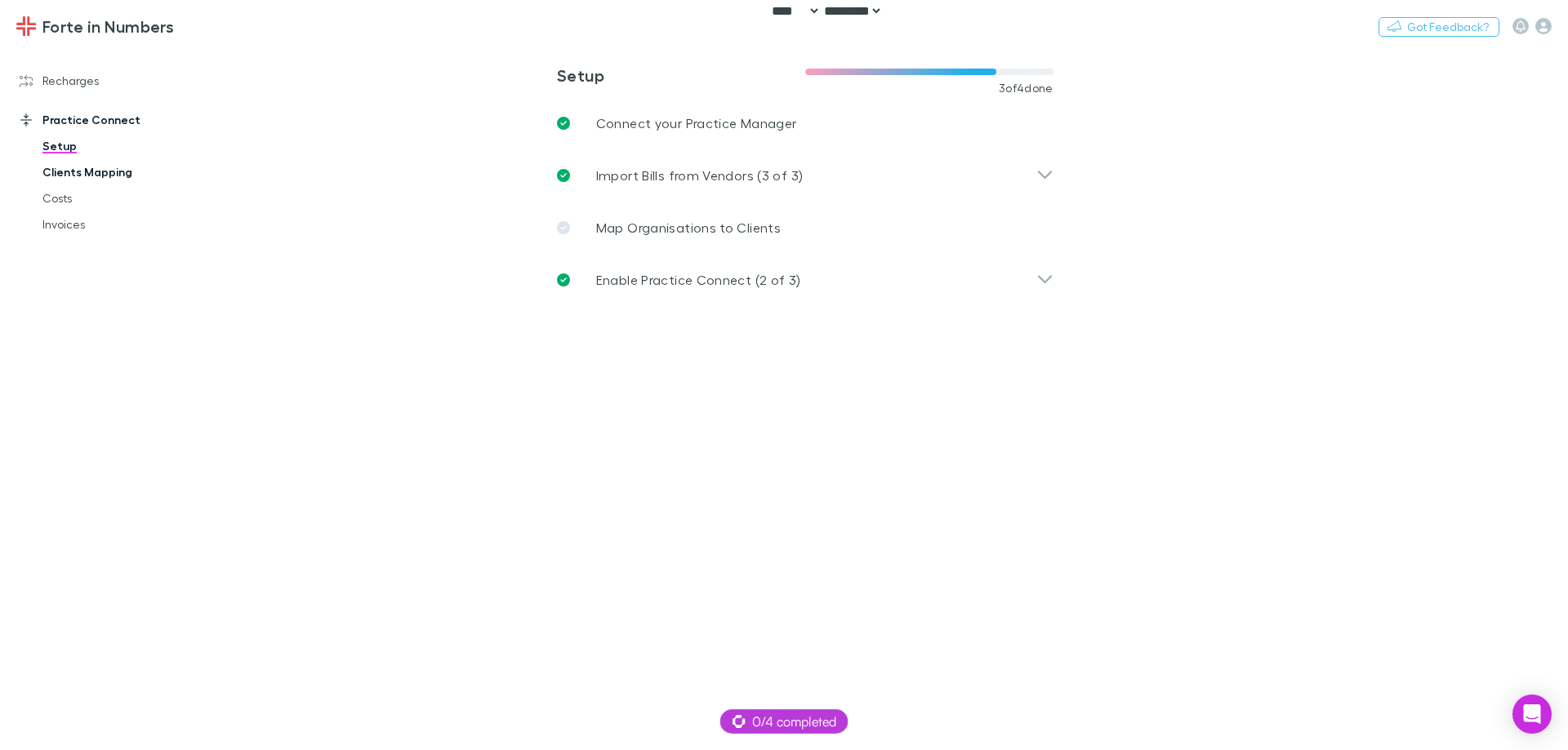
click at [98, 174] on link "Clients Mapping" at bounding box center [124, 172] width 195 height 26
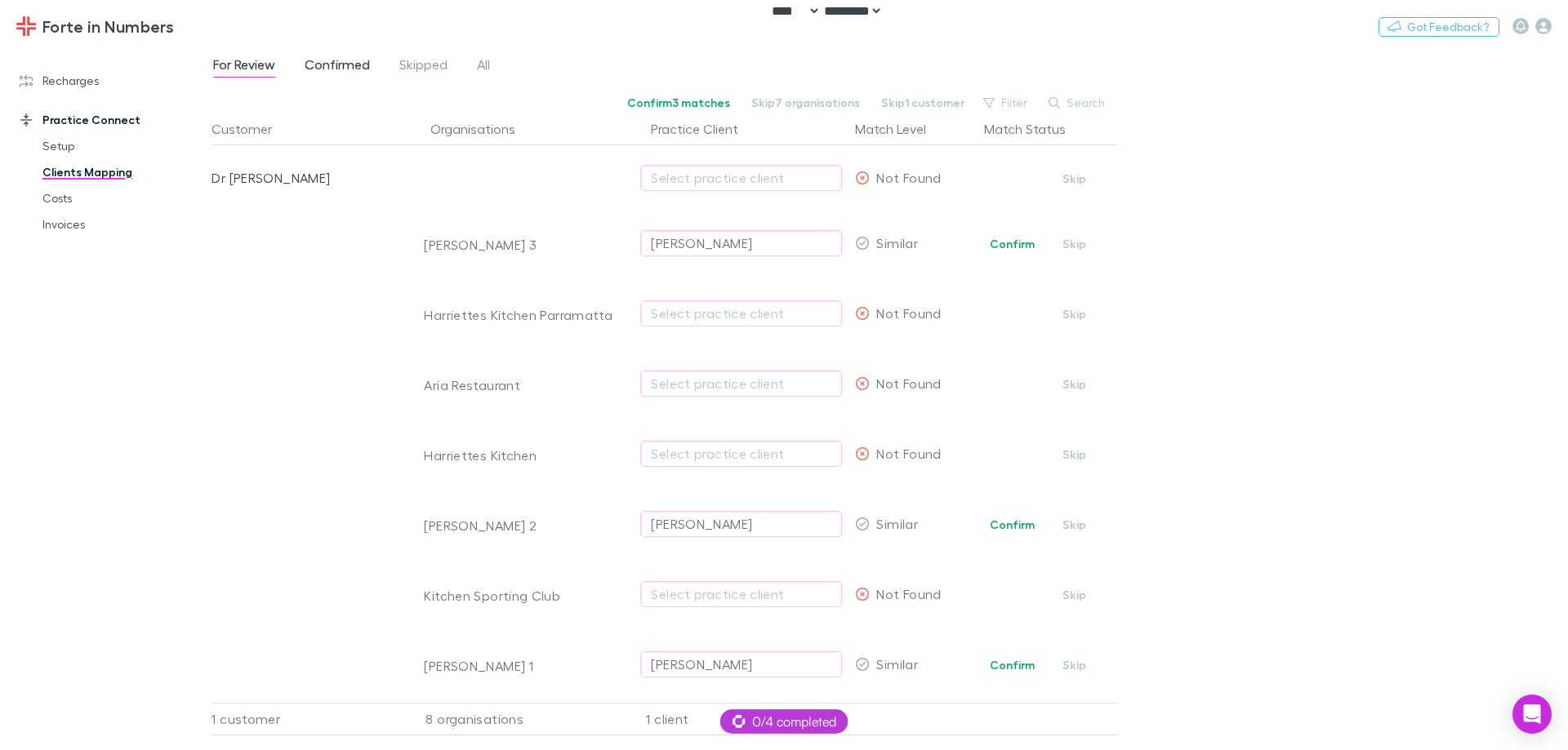
click at [340, 66] on span "Confirmed" at bounding box center [337, 67] width 66 height 21
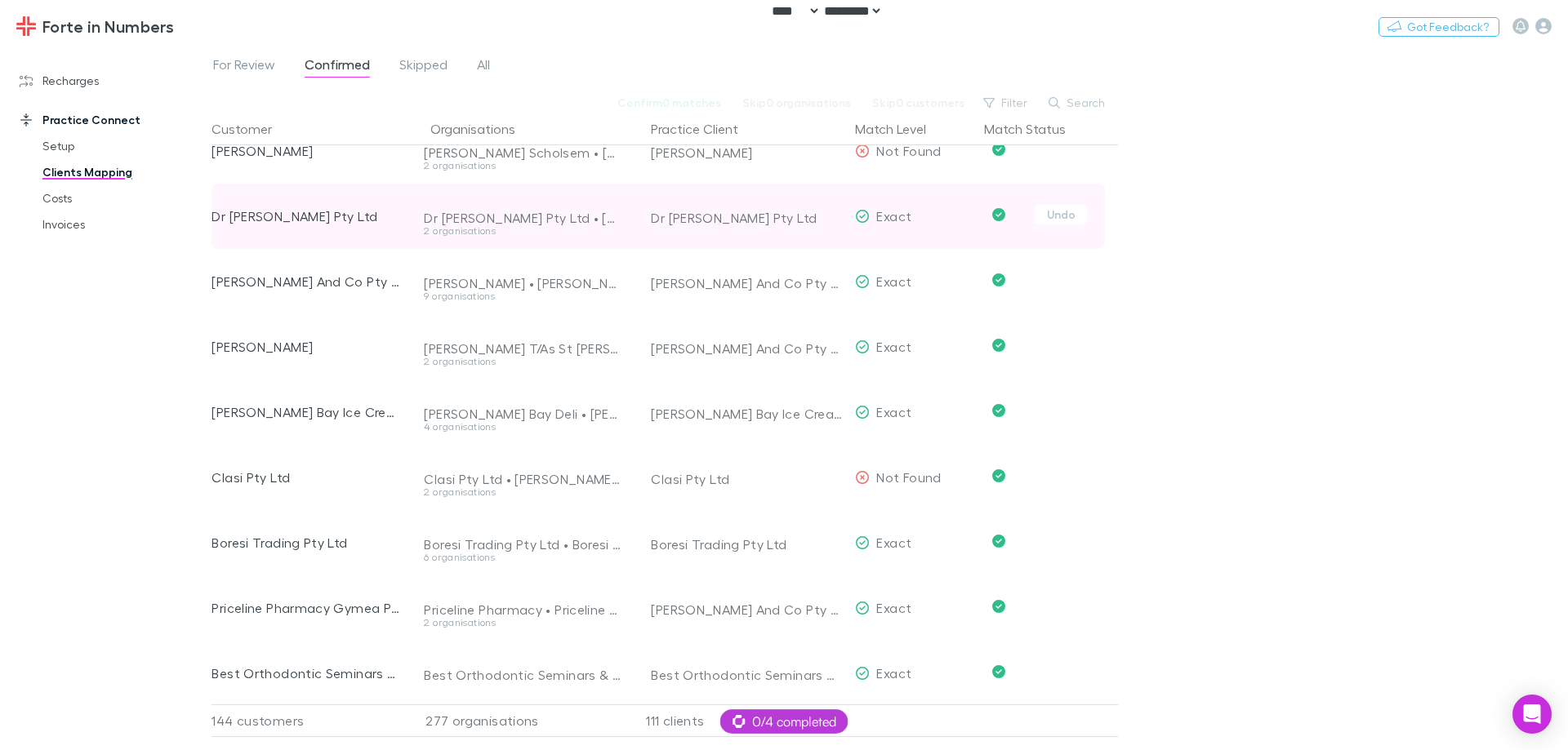
scroll to position [327, 0]
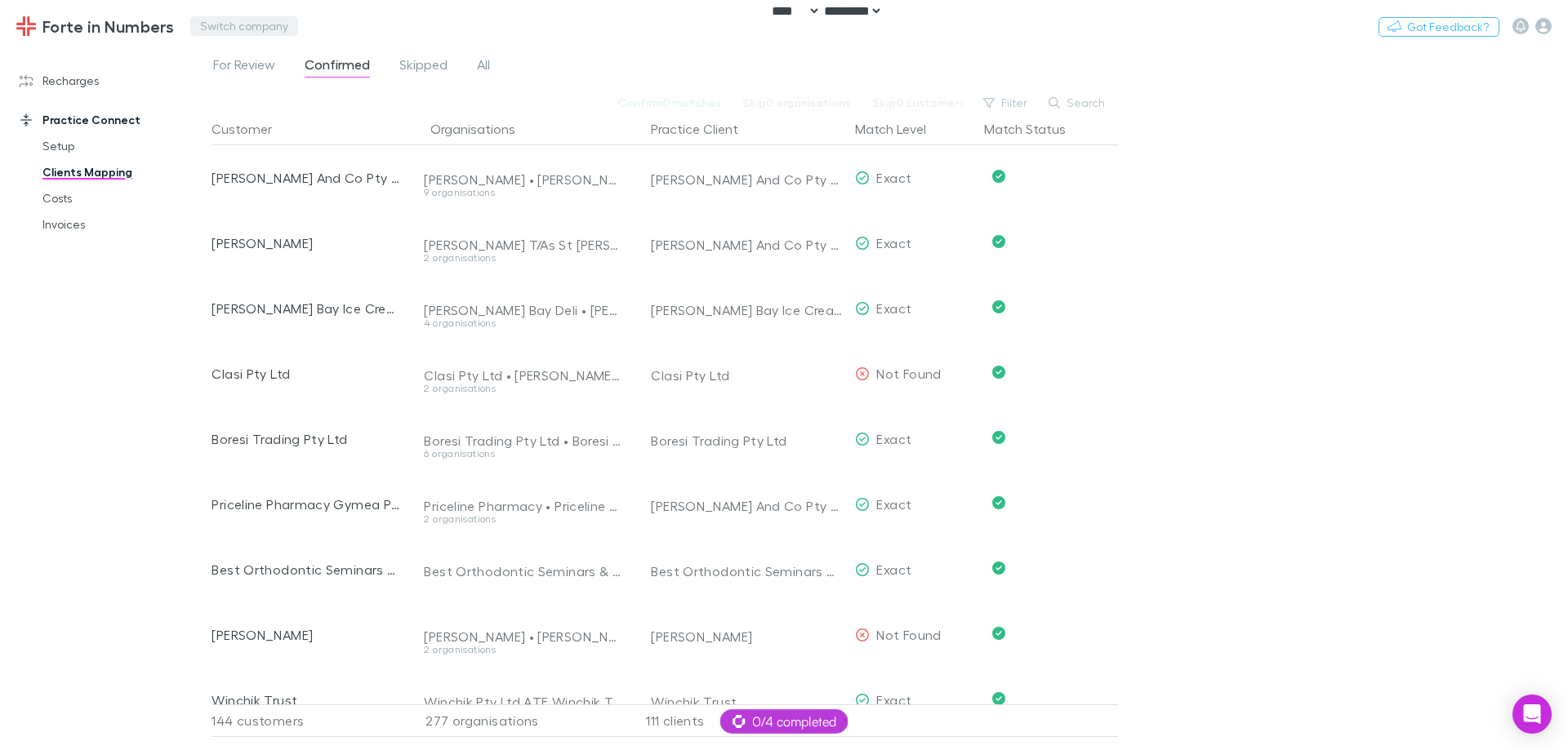
click at [242, 25] on button "Switch company" at bounding box center [244, 26] width 108 height 20
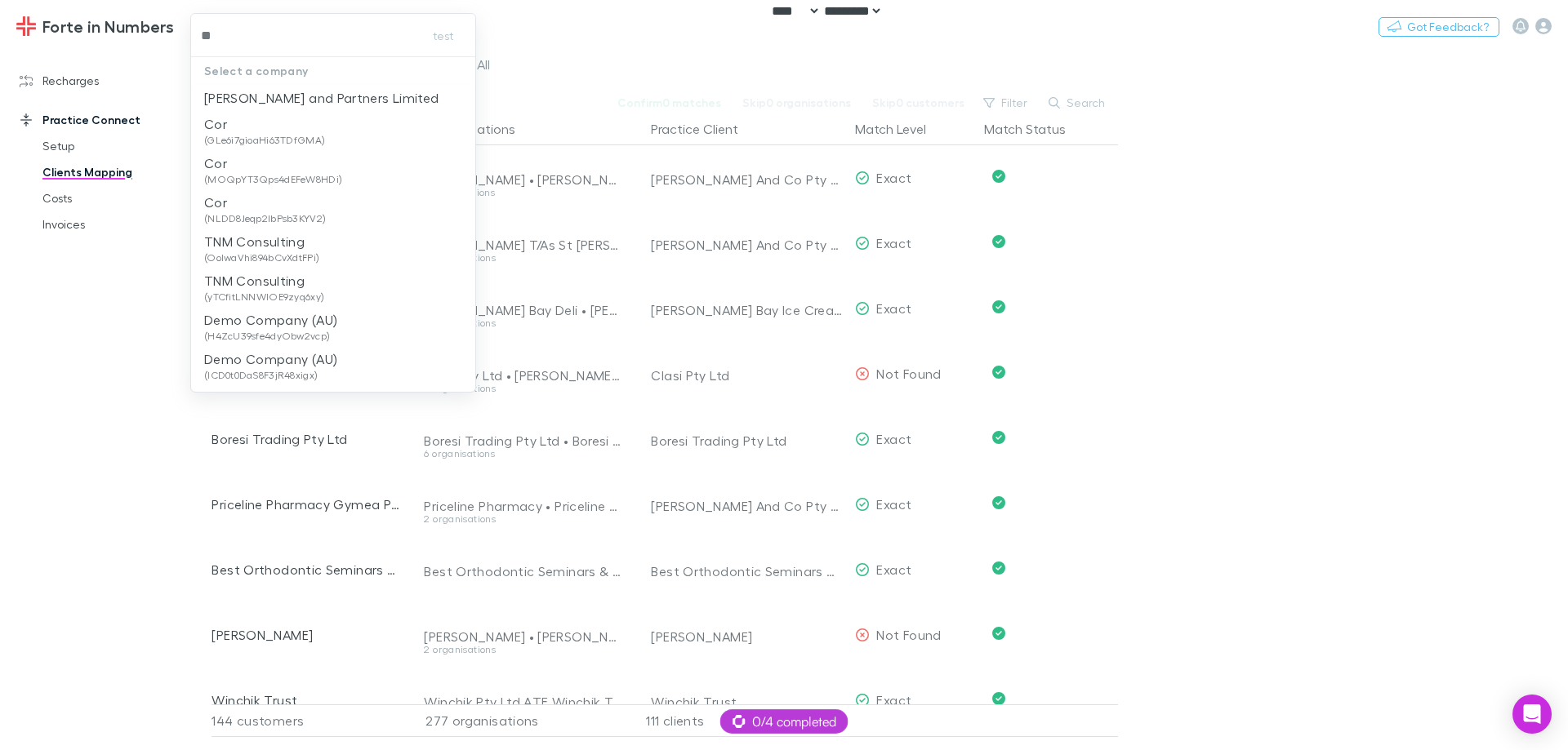
type input "***"
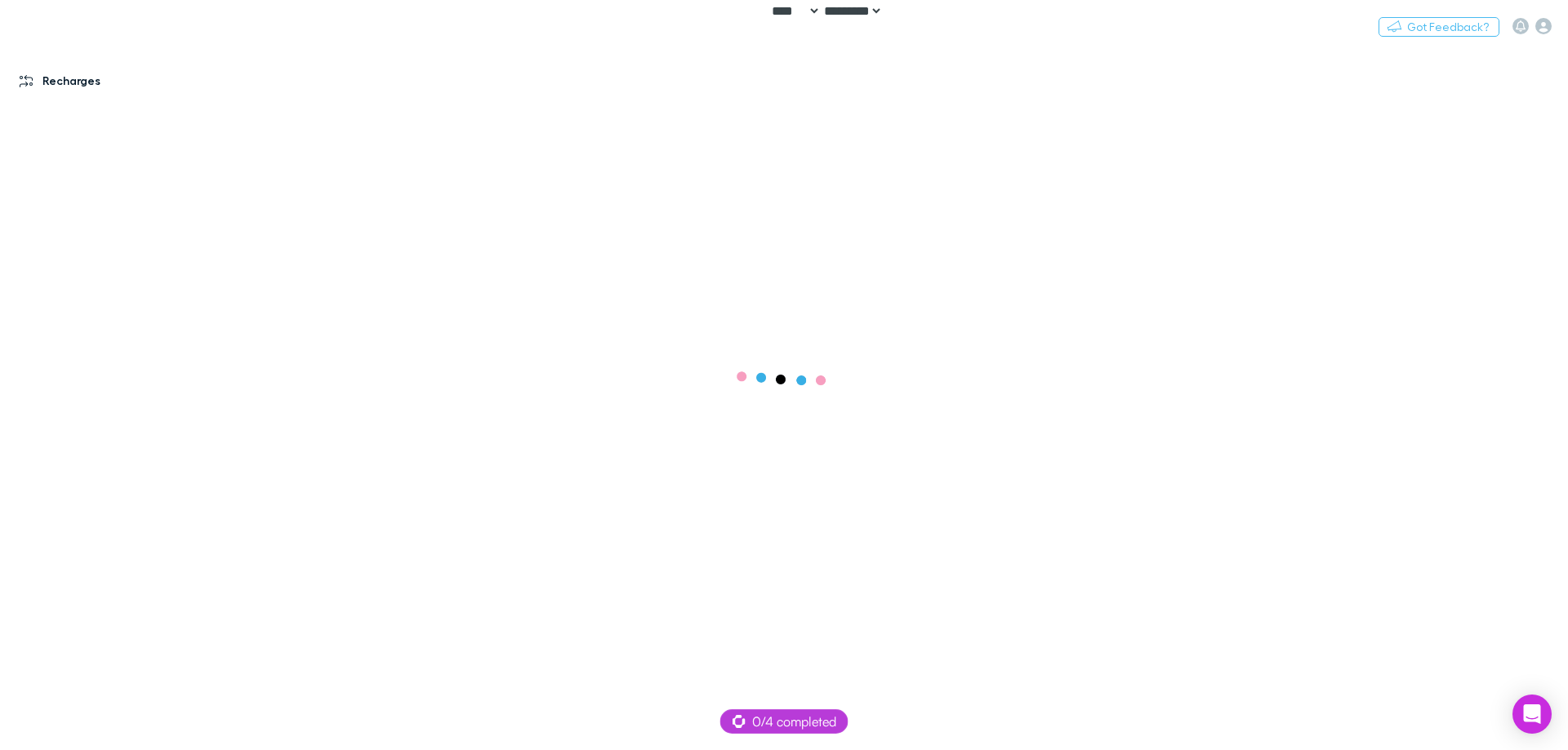
click at [102, 79] on link "Recharges" at bounding box center [112, 80] width 218 height 26
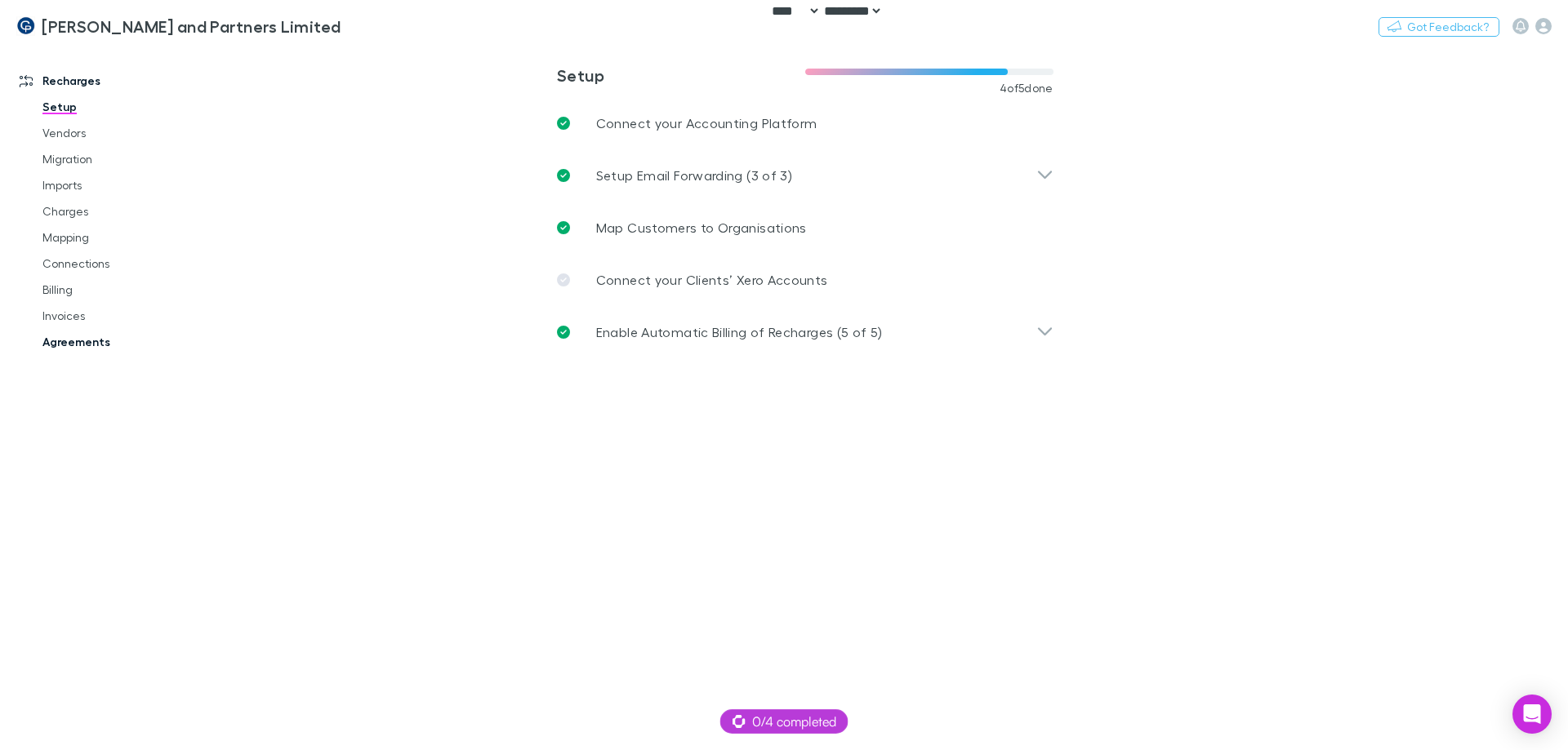
click at [75, 339] on link "Agreements" at bounding box center [124, 342] width 195 height 26
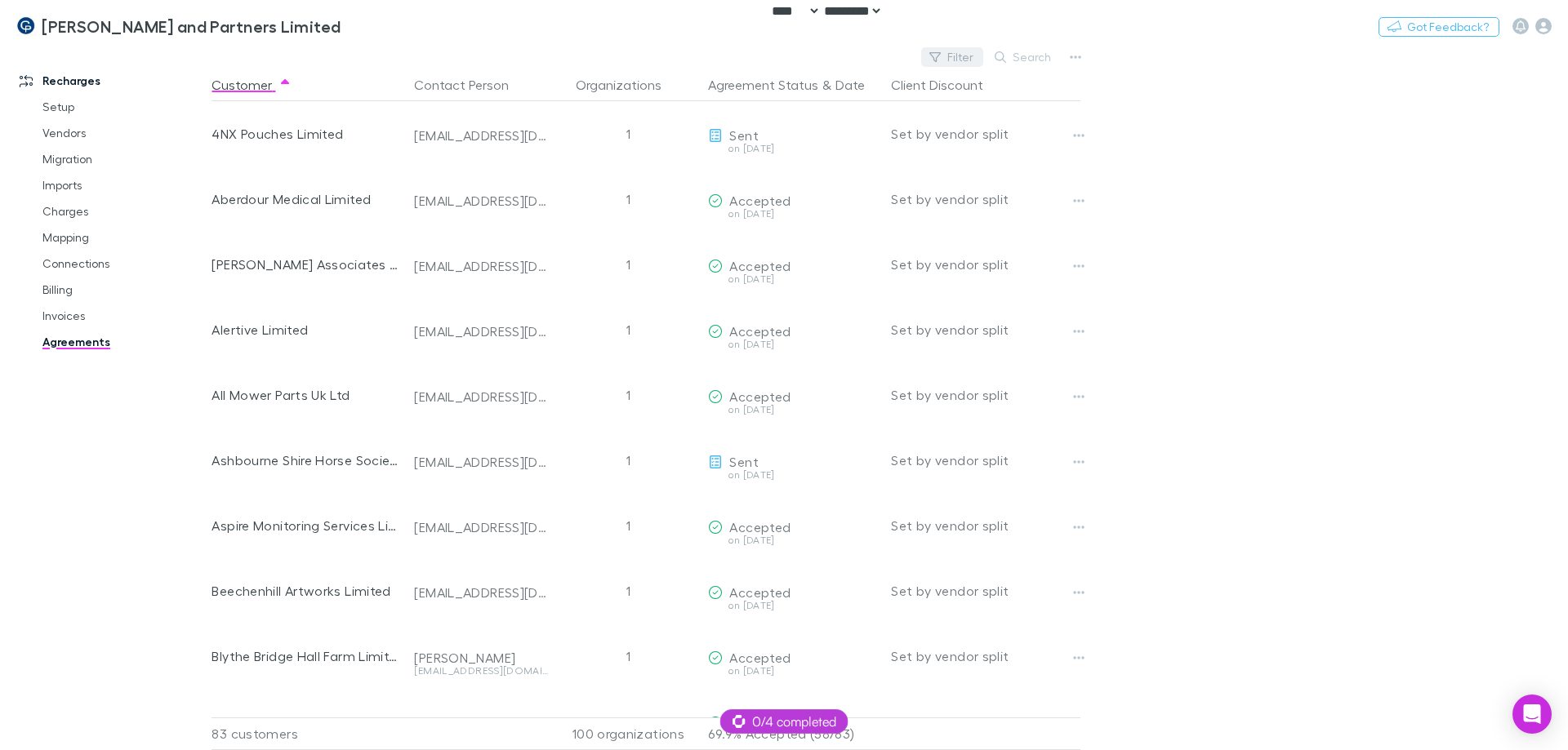
click at [960, 55] on button "Filter" at bounding box center [952, 57] width 62 height 20
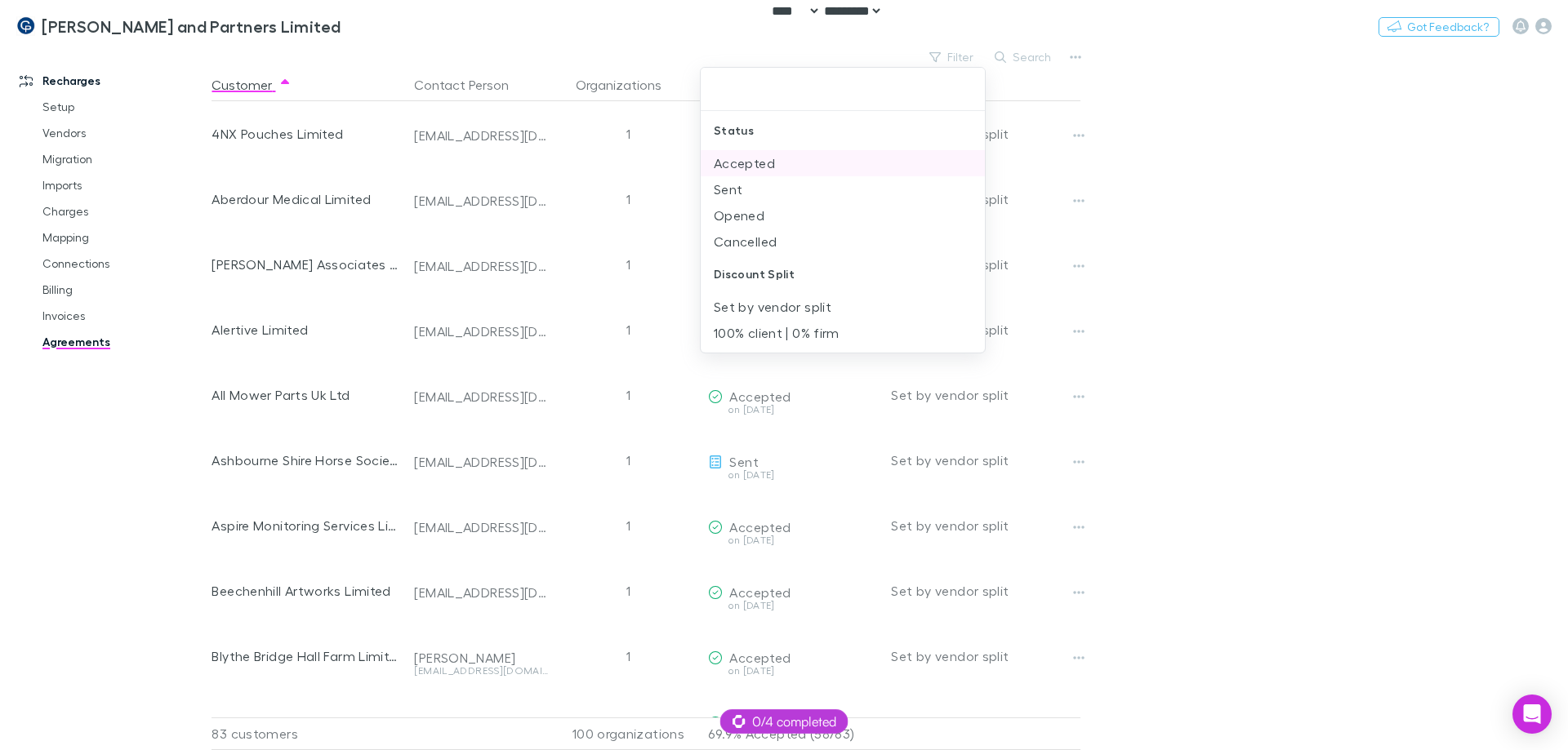
click at [752, 162] on li "Accepted" at bounding box center [842, 163] width 284 height 26
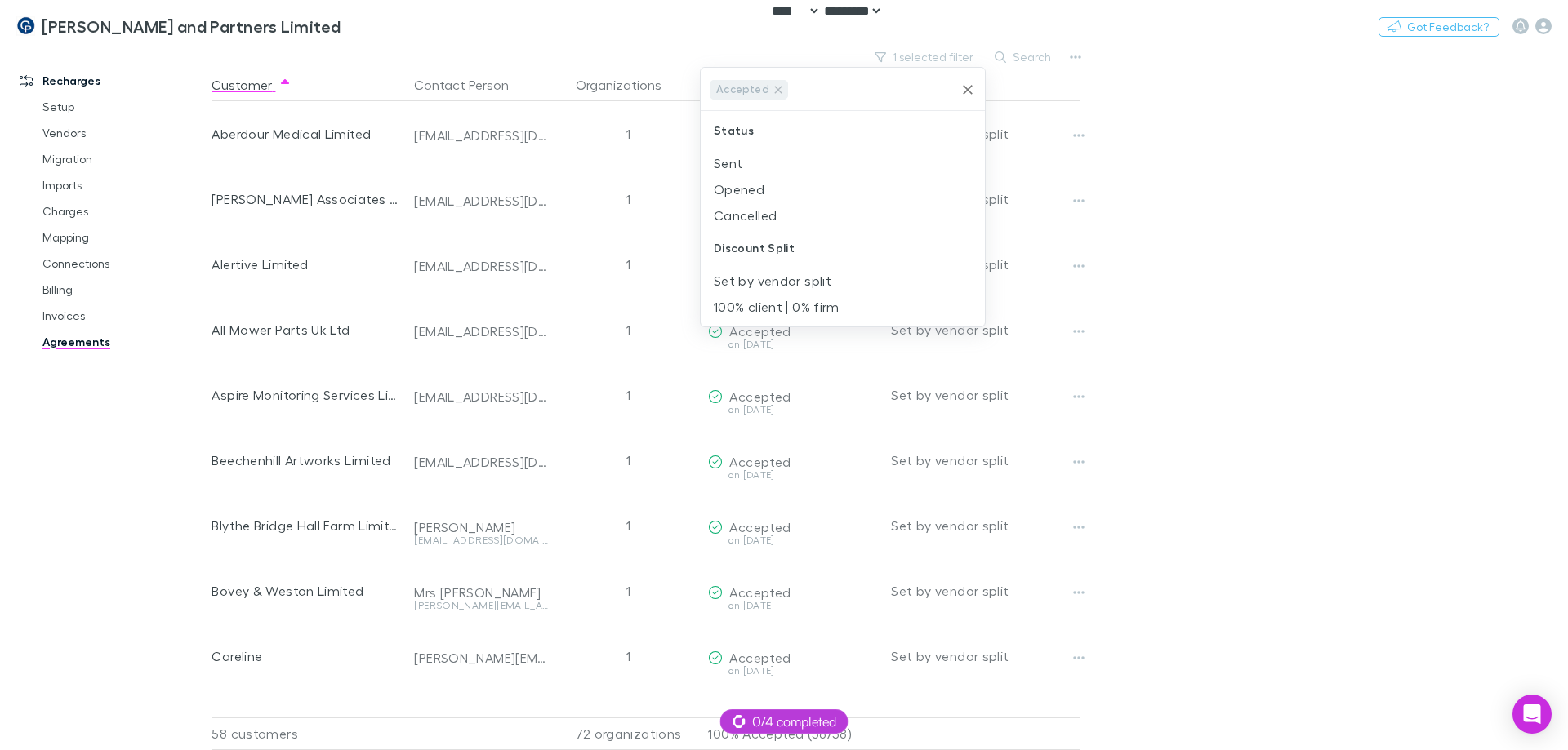
click at [752, 162] on li "Sent" at bounding box center [842, 163] width 284 height 26
click at [761, 170] on li "Opened" at bounding box center [842, 163] width 284 height 26
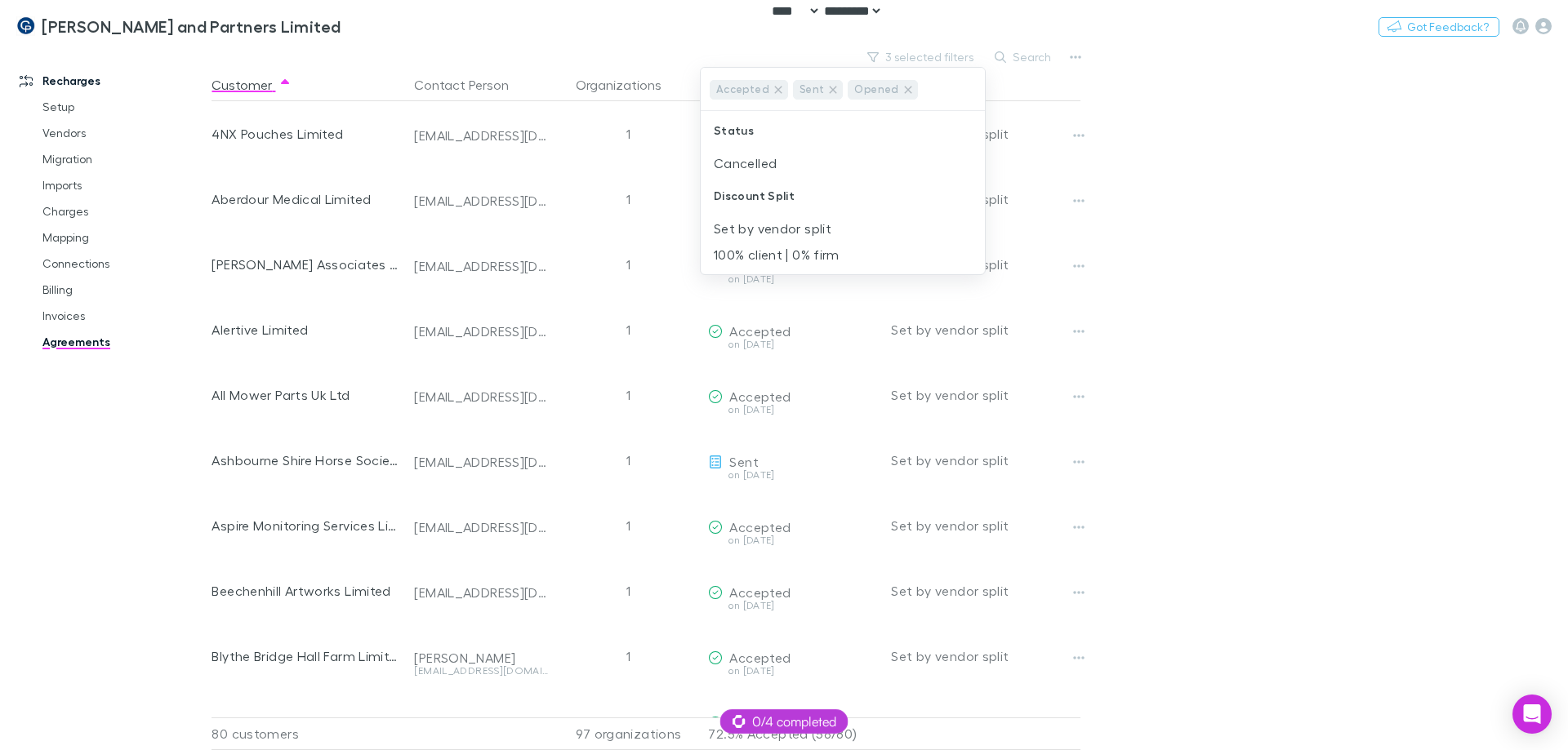
click at [1262, 200] on div at bounding box center [784, 375] width 1568 height 750
click at [358, 20] on button "Switch company" at bounding box center [411, 26] width 108 height 20
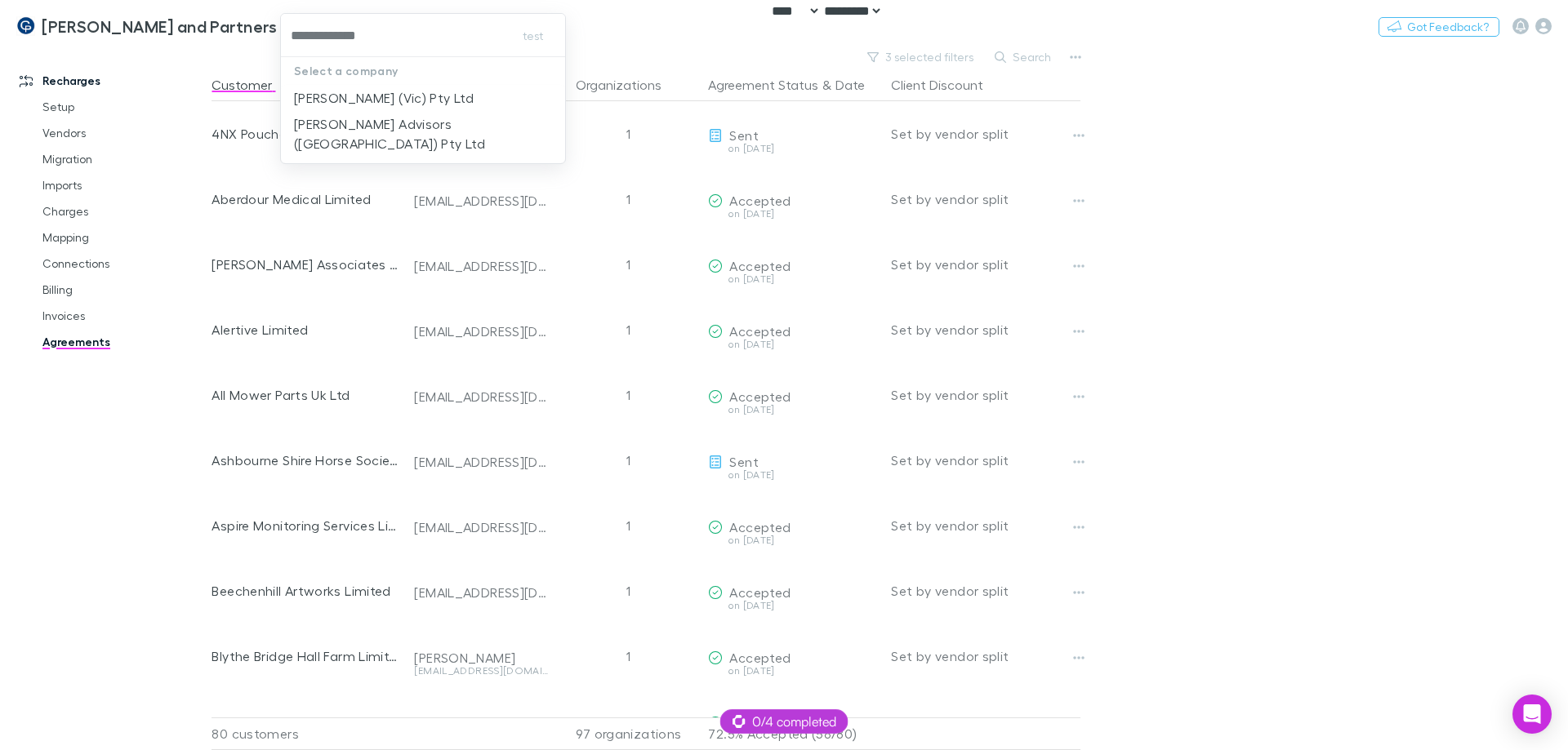
type input "**********"
click at [421, 129] on p "[PERSON_NAME] Advisors ([GEOGRAPHIC_DATA]) Pty Ltd" at bounding box center [423, 134] width 258 height 39
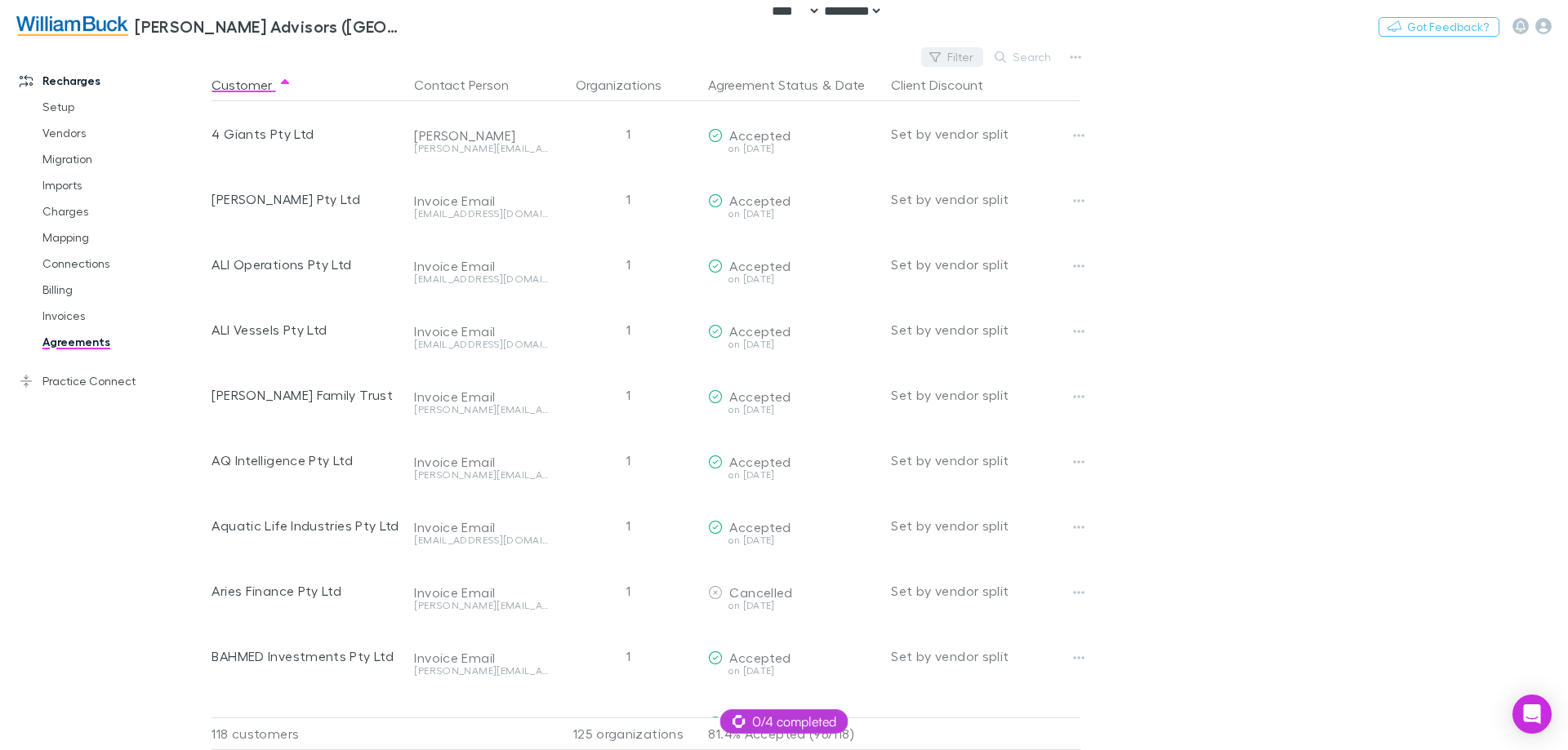
click at [968, 52] on button "Filter" at bounding box center [952, 57] width 62 height 20
type input "**"
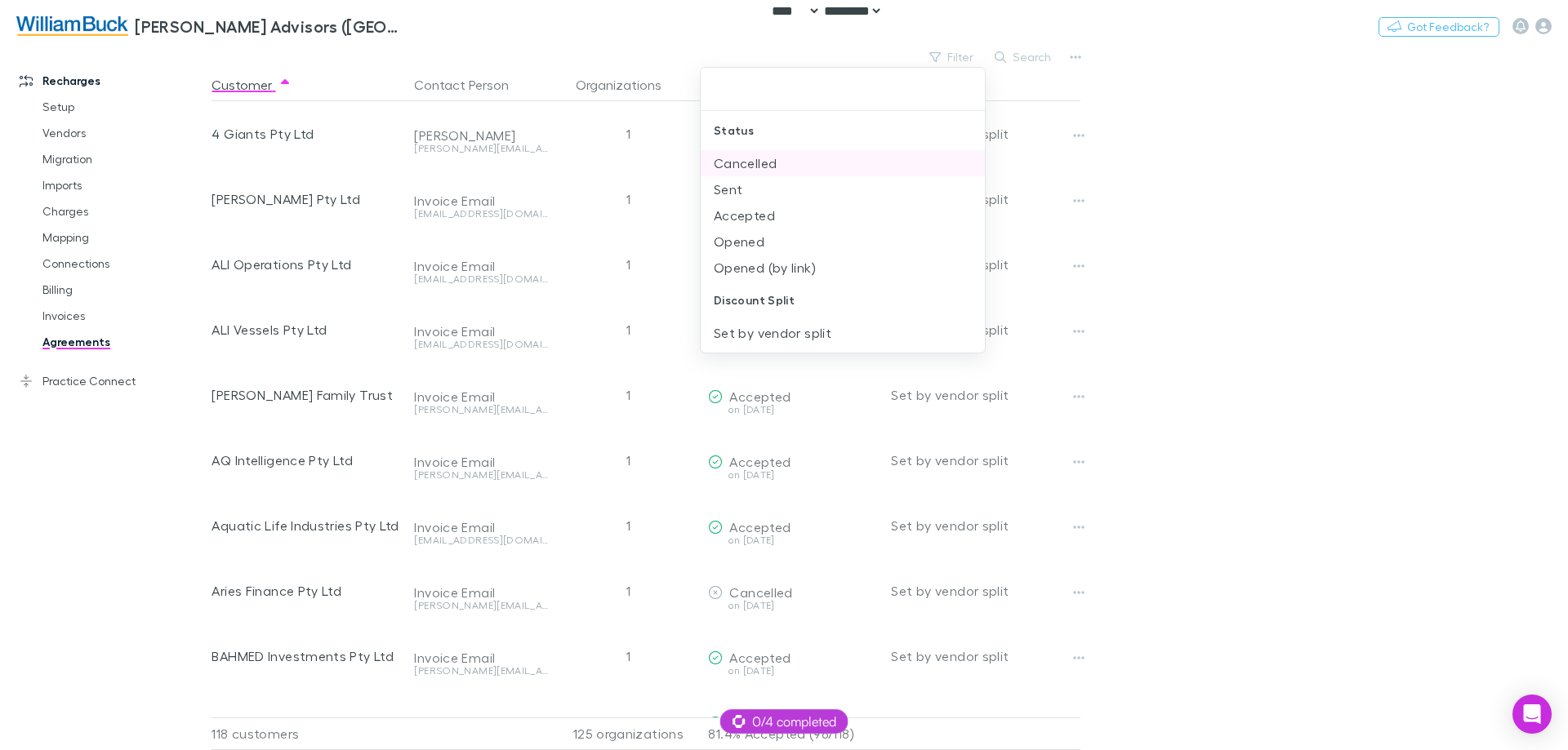
click at [809, 161] on li "Cancelled" at bounding box center [842, 163] width 284 height 26
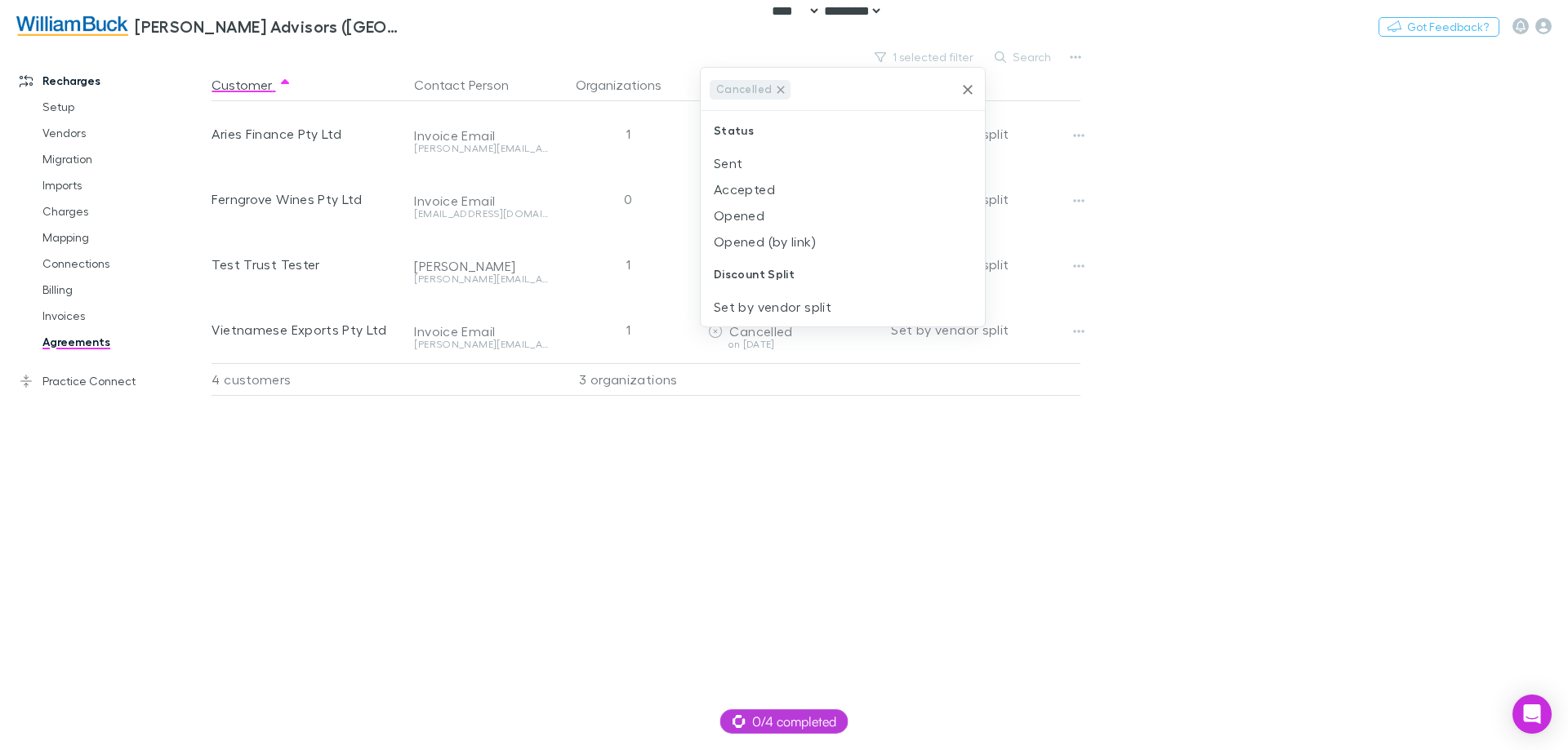
click at [777, 91] on icon at bounding box center [780, 90] width 13 height 13
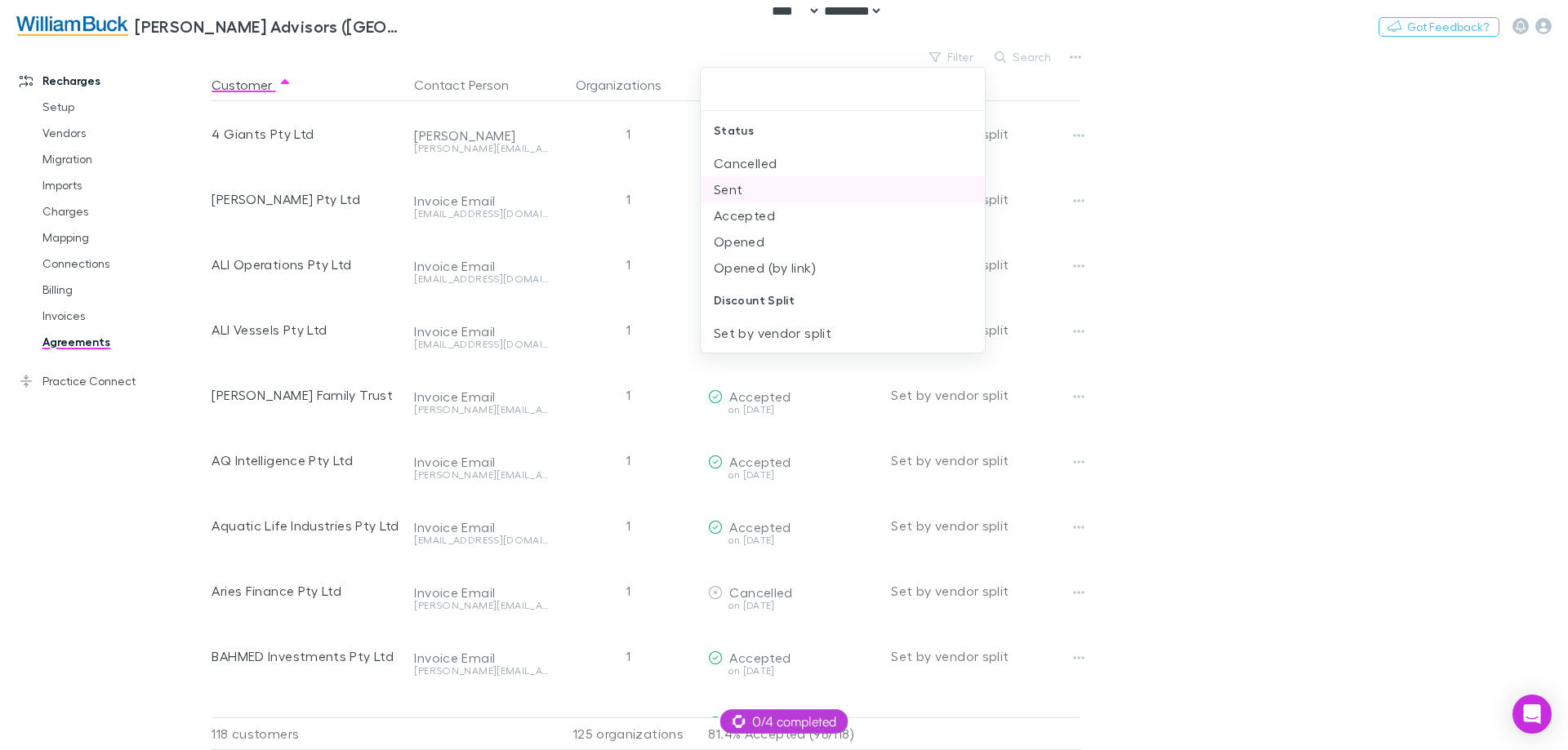
click at [745, 177] on li "Sent" at bounding box center [842, 189] width 284 height 26
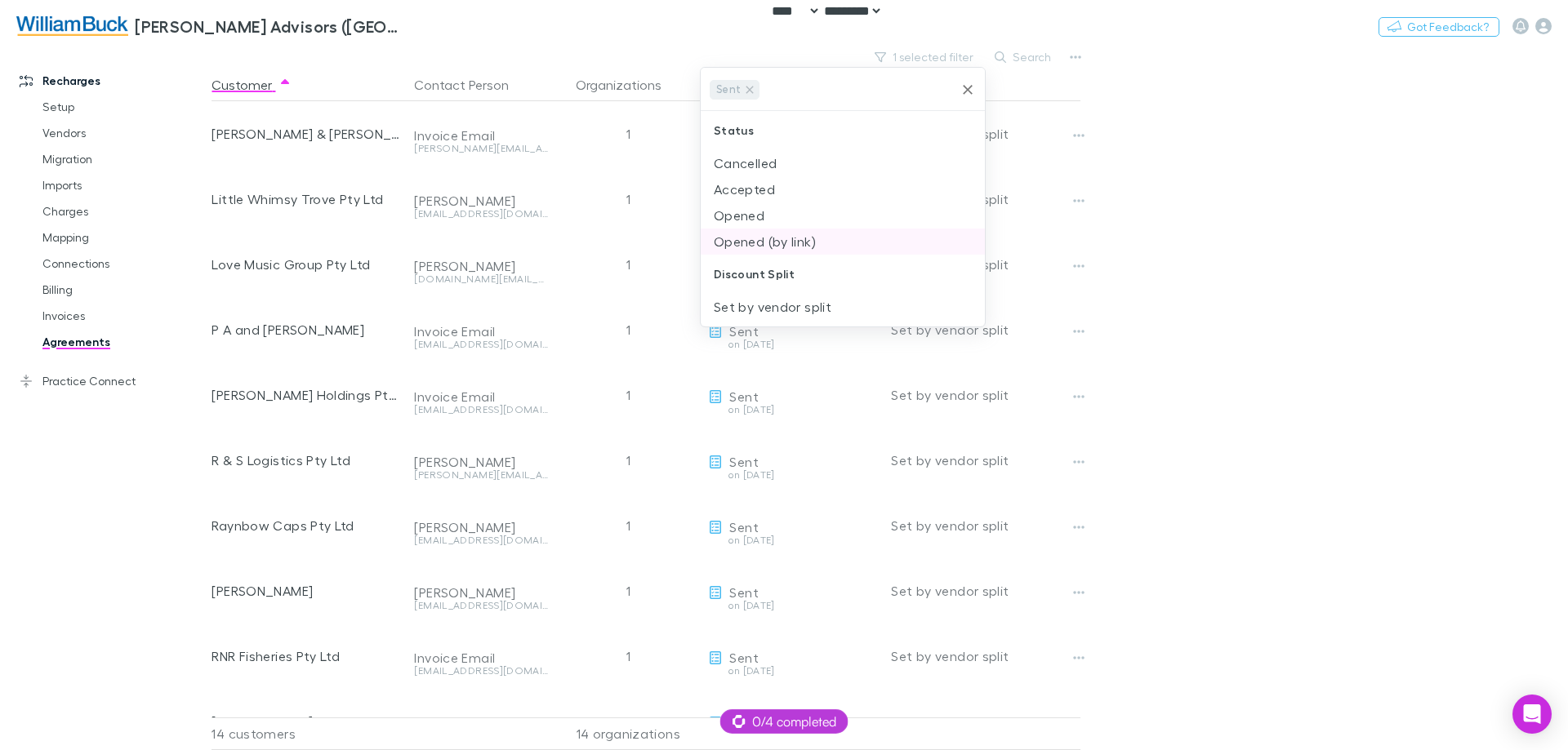
click at [750, 192] on li "Accepted" at bounding box center [842, 189] width 284 height 26
click at [750, 229] on li "Opened (by link)" at bounding box center [842, 241] width 284 height 26
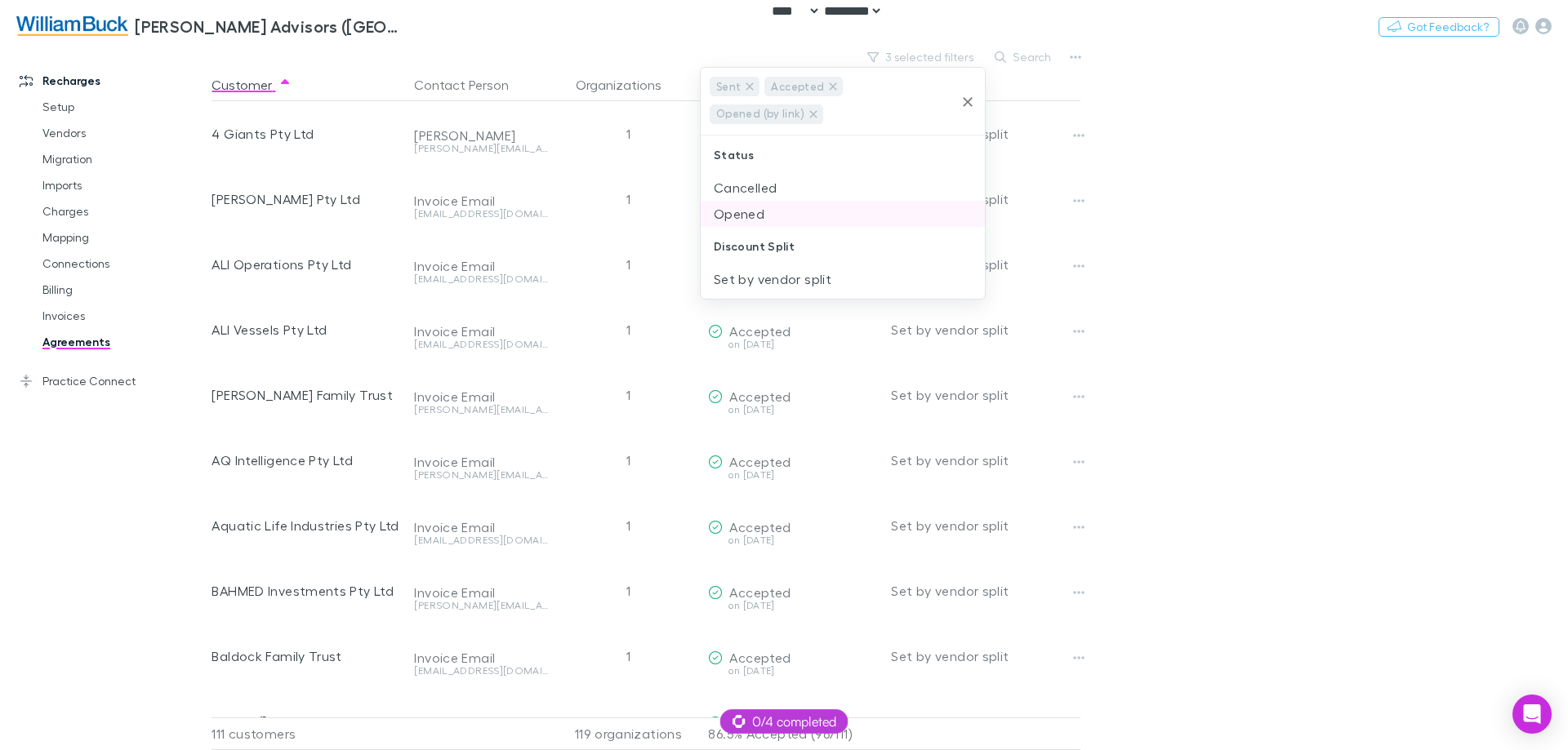
click at [755, 208] on li "Opened" at bounding box center [842, 213] width 284 height 26
click at [1176, 208] on div at bounding box center [784, 375] width 1568 height 750
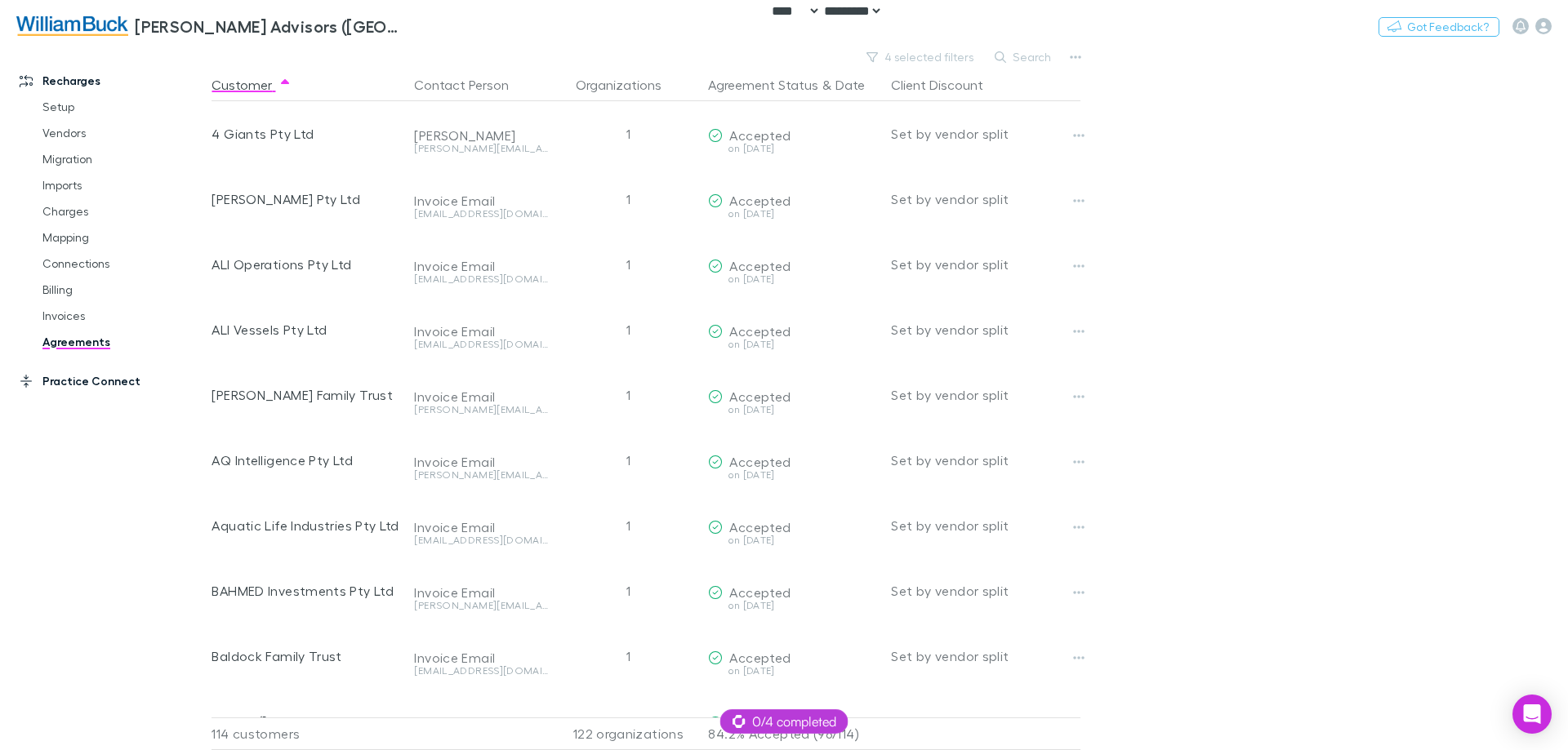
click at [77, 381] on link "Practice Connect" at bounding box center [112, 381] width 218 height 26
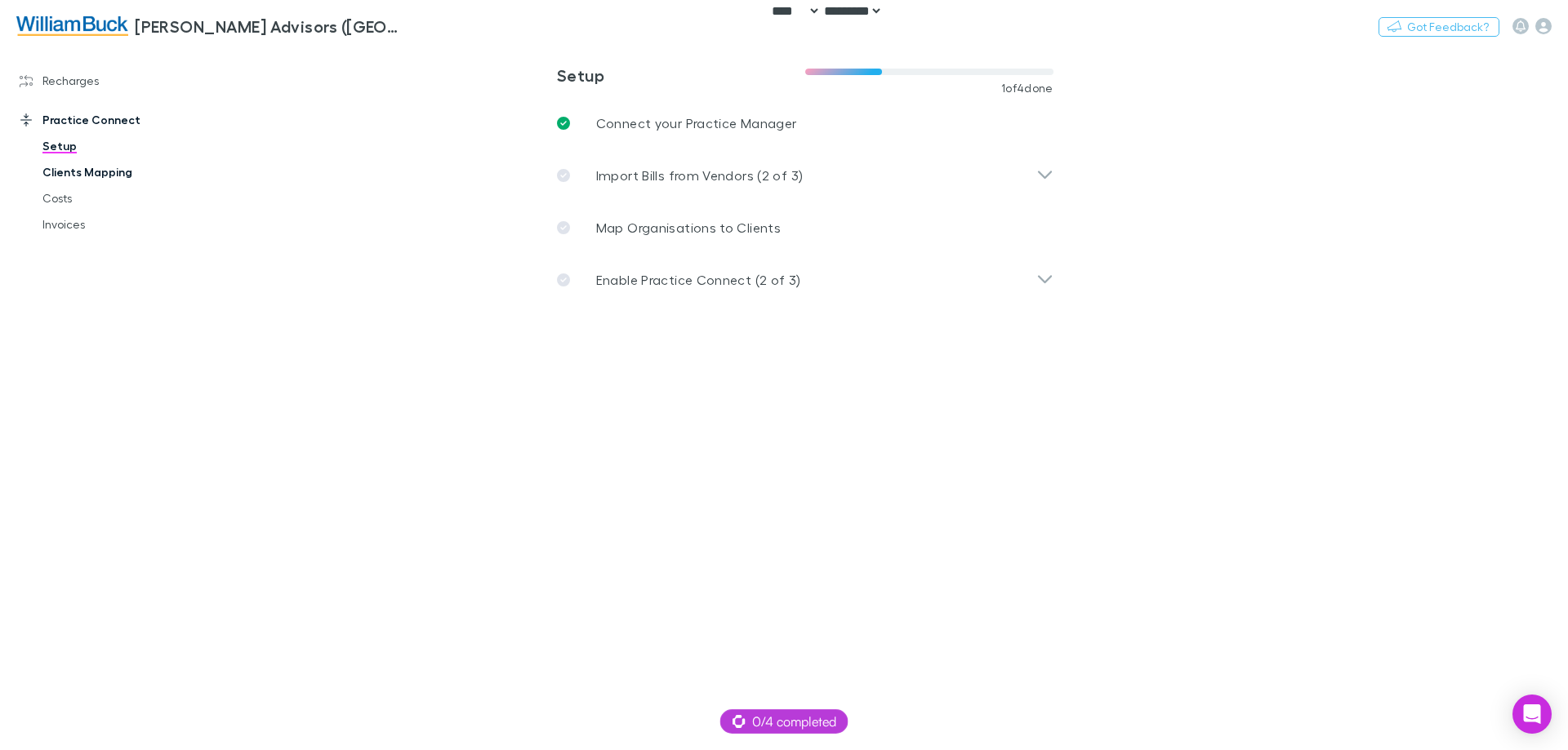
click at [79, 171] on link "Clients Mapping" at bounding box center [124, 172] width 195 height 26
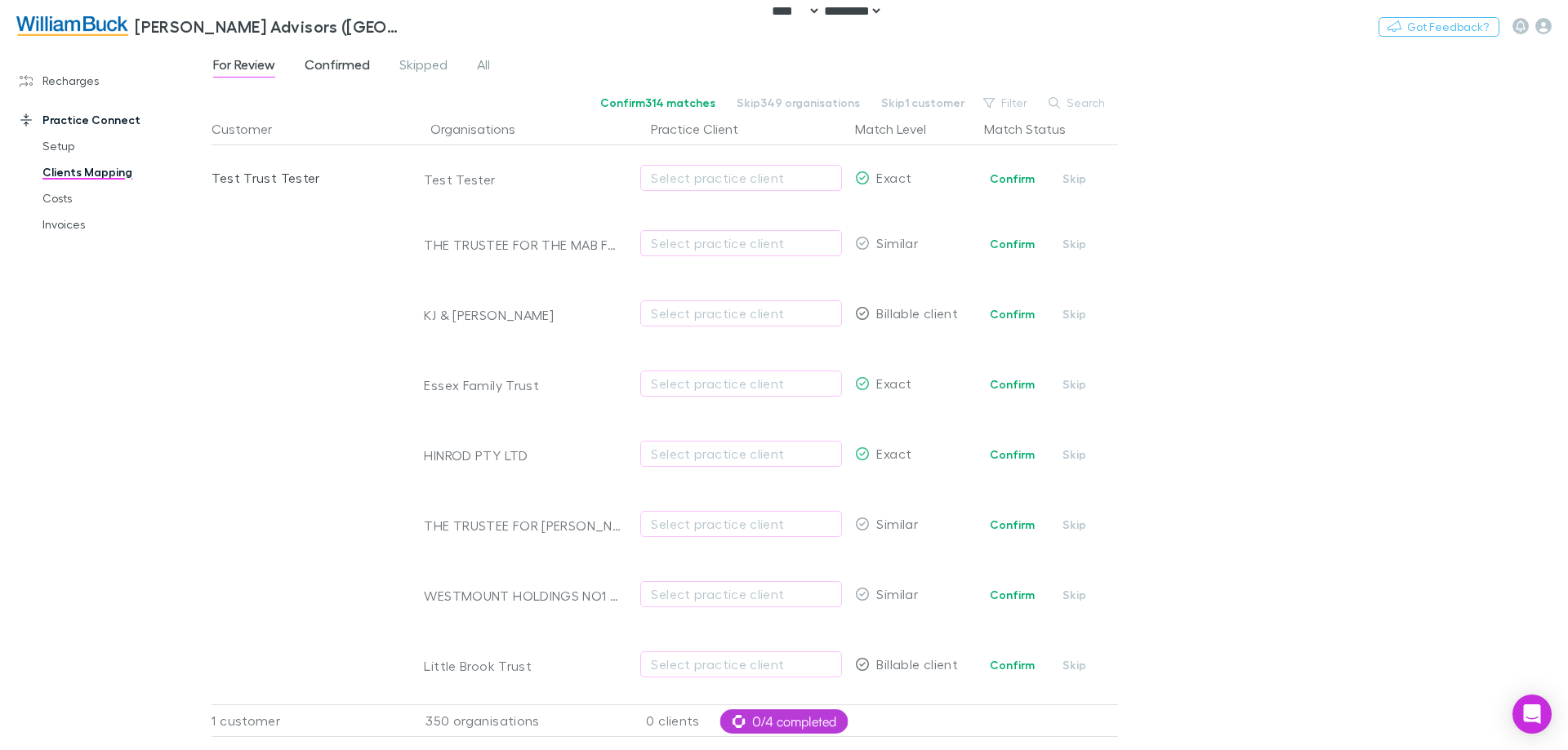
click at [352, 63] on span "Confirmed" at bounding box center [337, 67] width 66 height 21
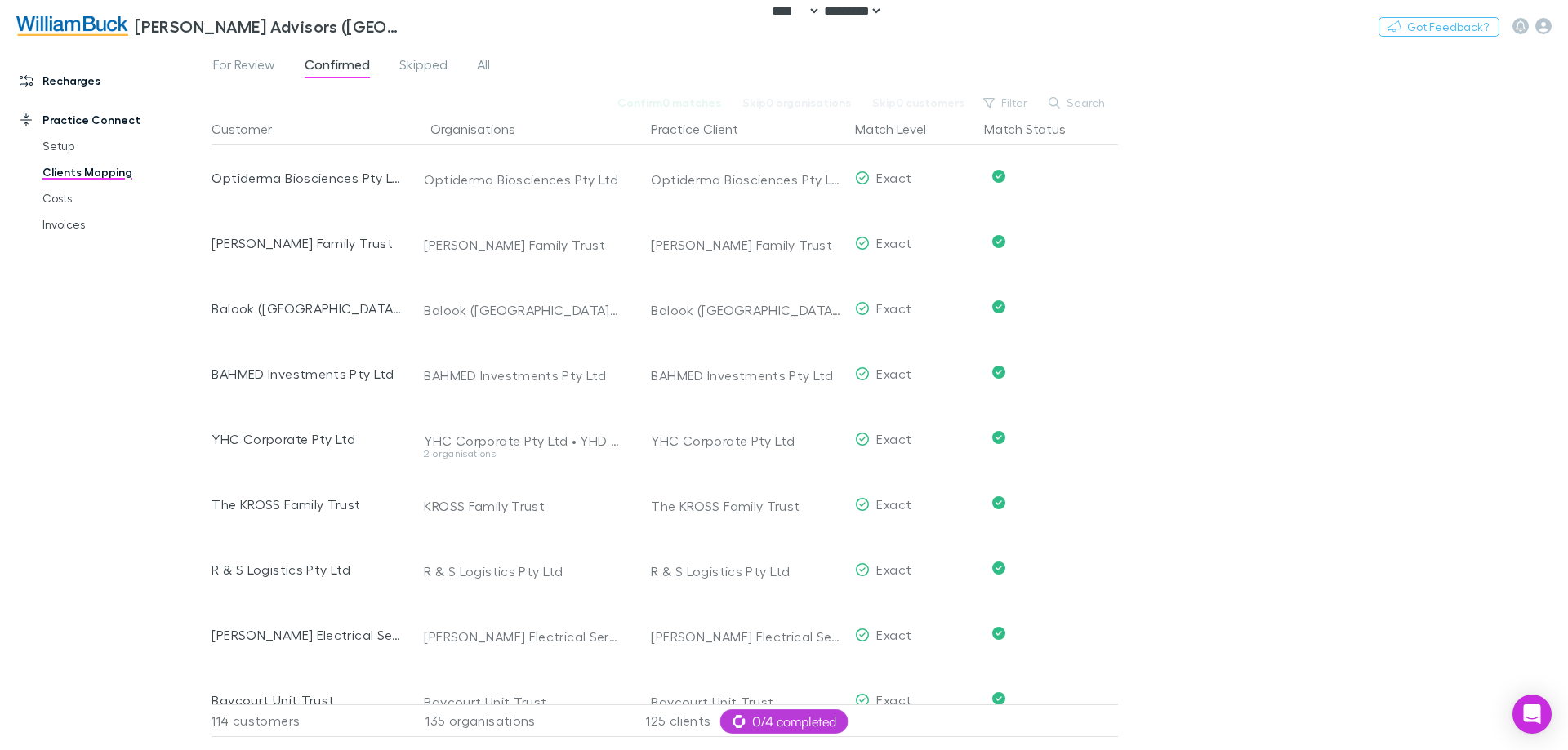
click at [50, 91] on link "Recharges" at bounding box center [112, 80] width 218 height 26
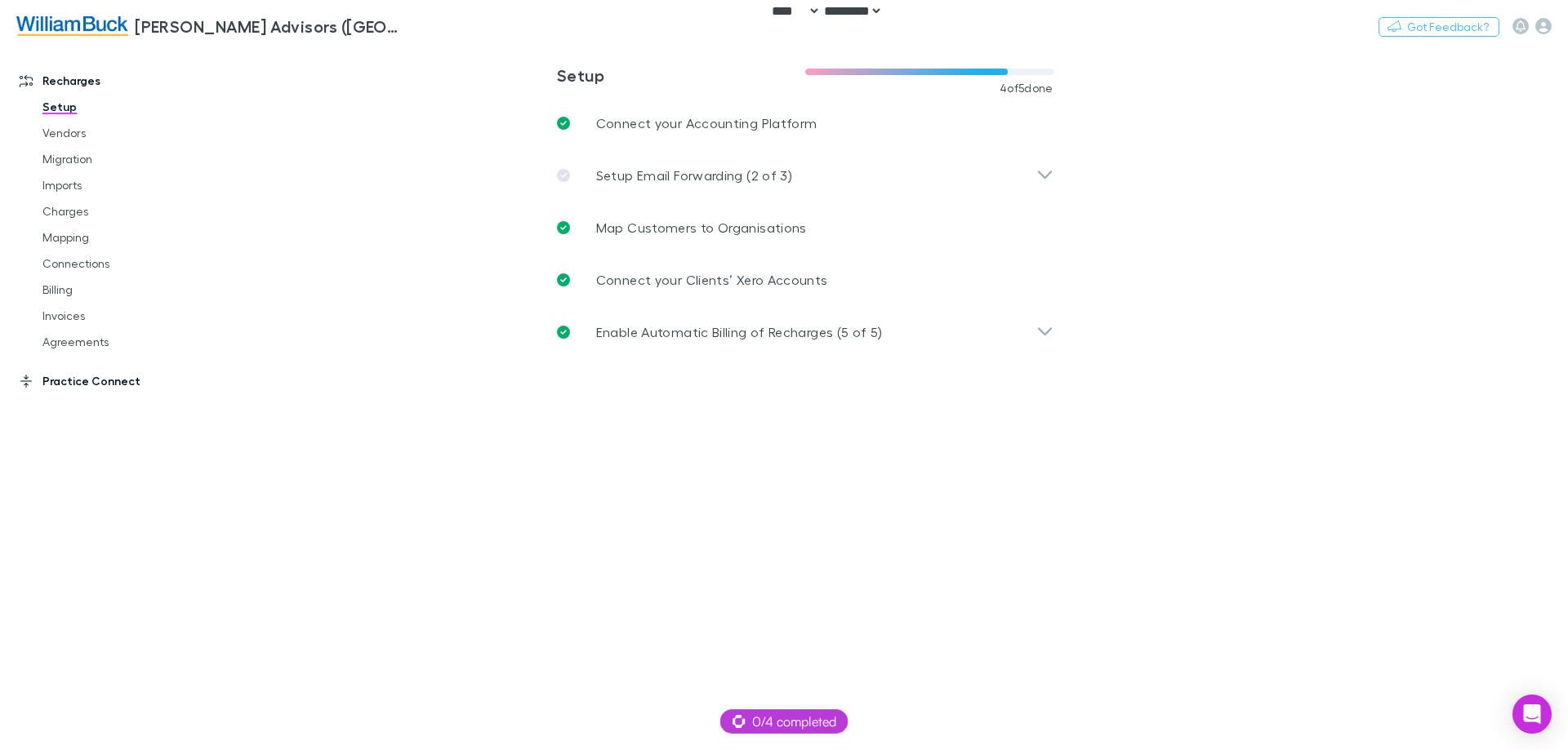
click at [90, 389] on link "Practice Connect" at bounding box center [112, 381] width 218 height 26
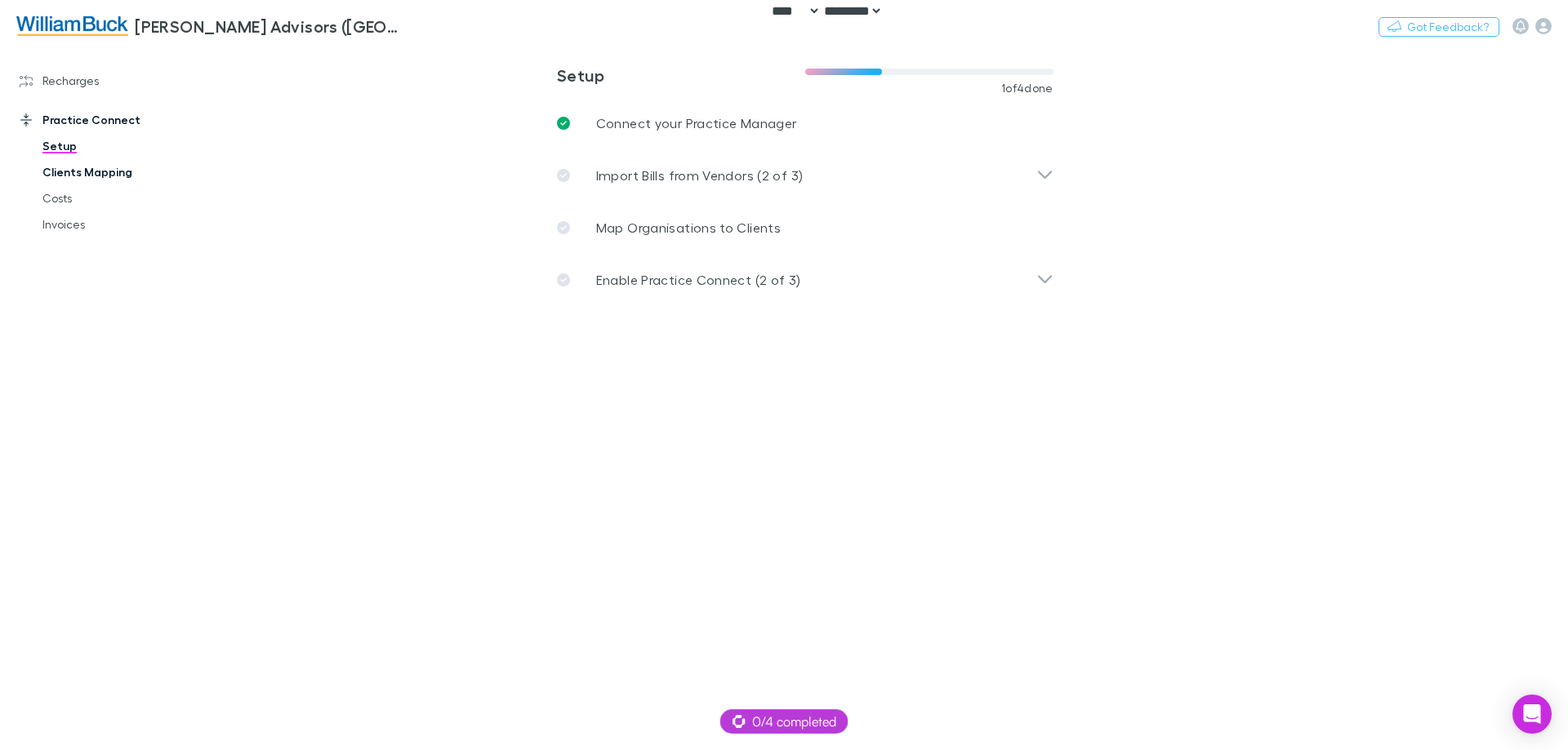
click at [89, 172] on link "Clients Mapping" at bounding box center [124, 172] width 195 height 26
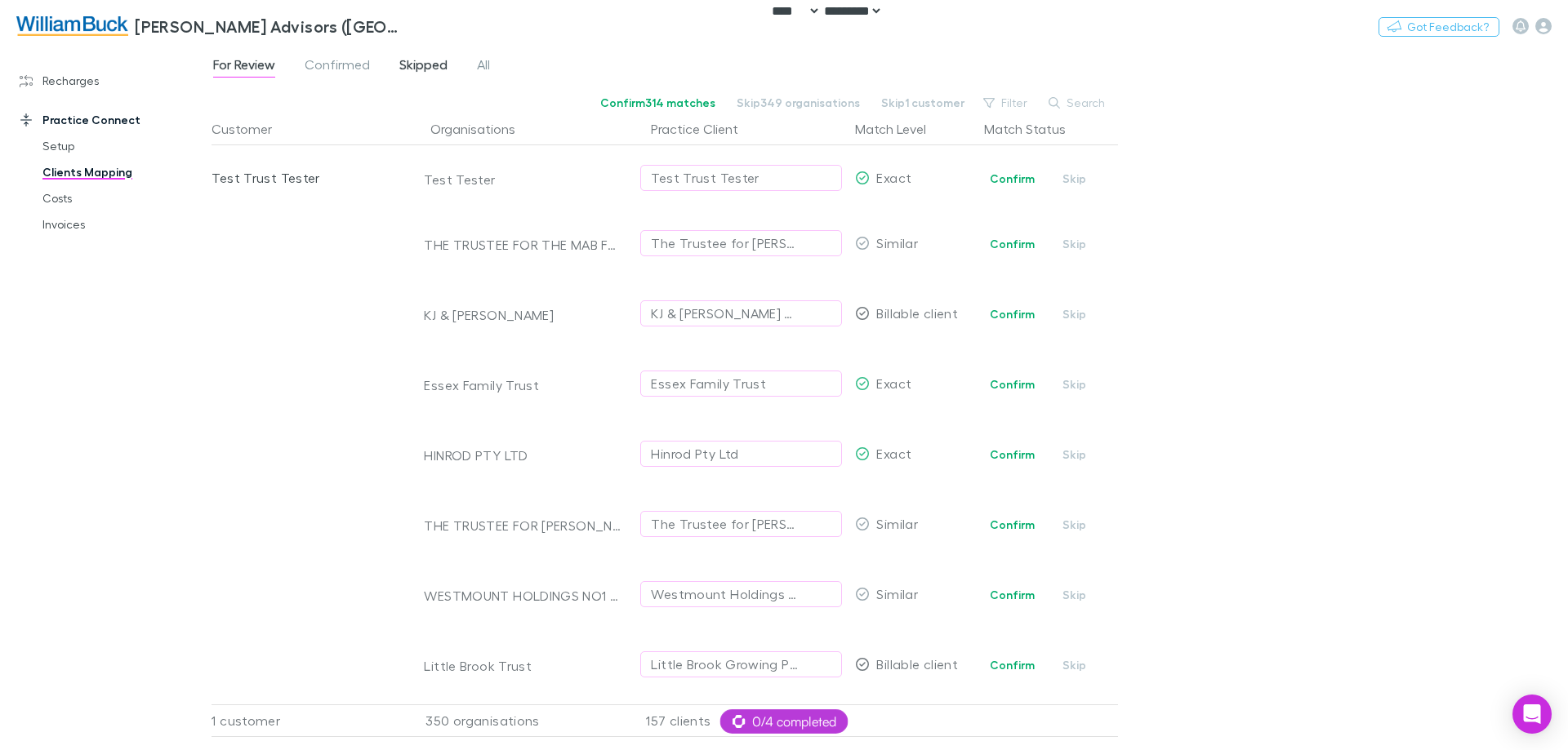
click at [431, 66] on span "Skipped" at bounding box center [423, 67] width 48 height 21
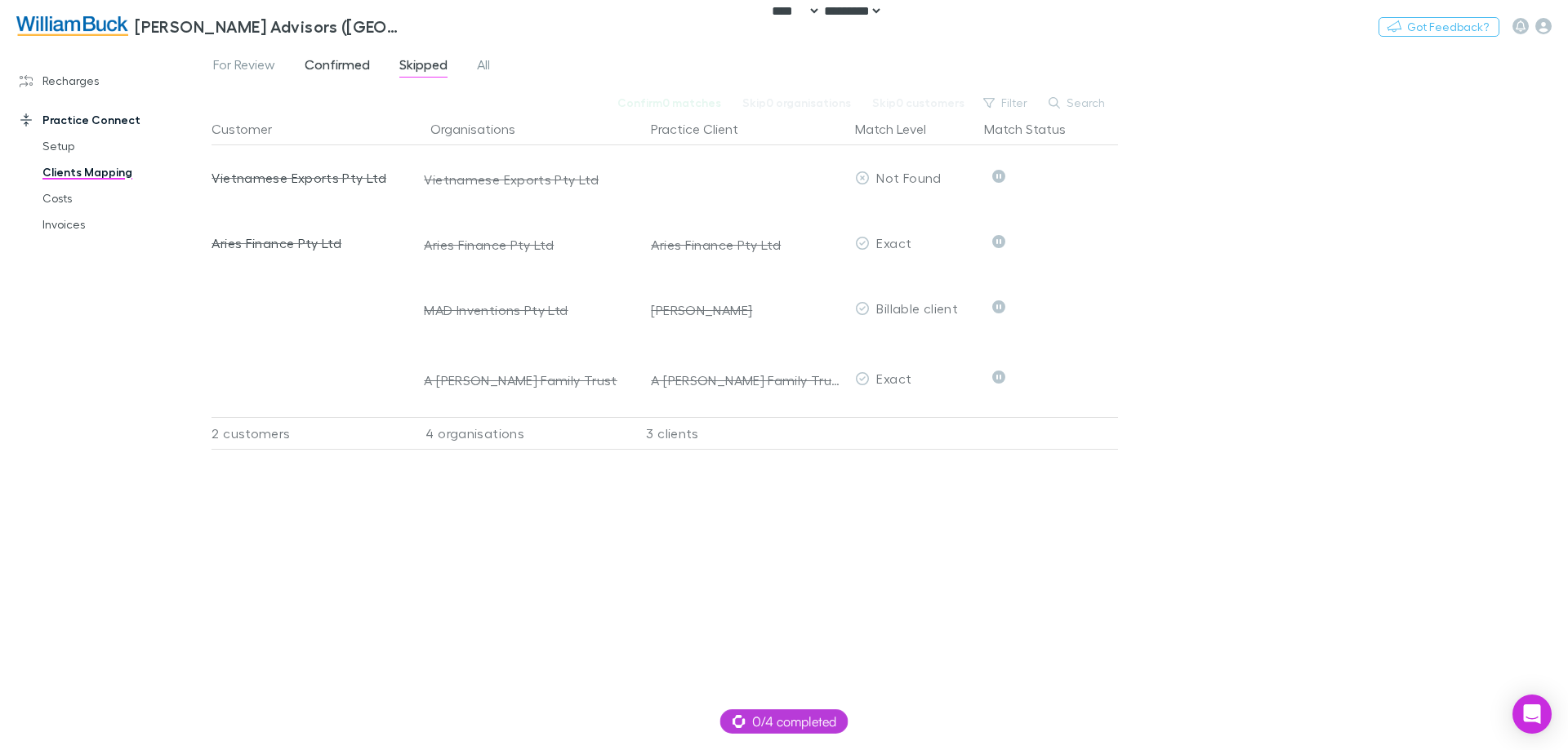
click at [333, 56] on span "Confirmed" at bounding box center [337, 67] width 66 height 21
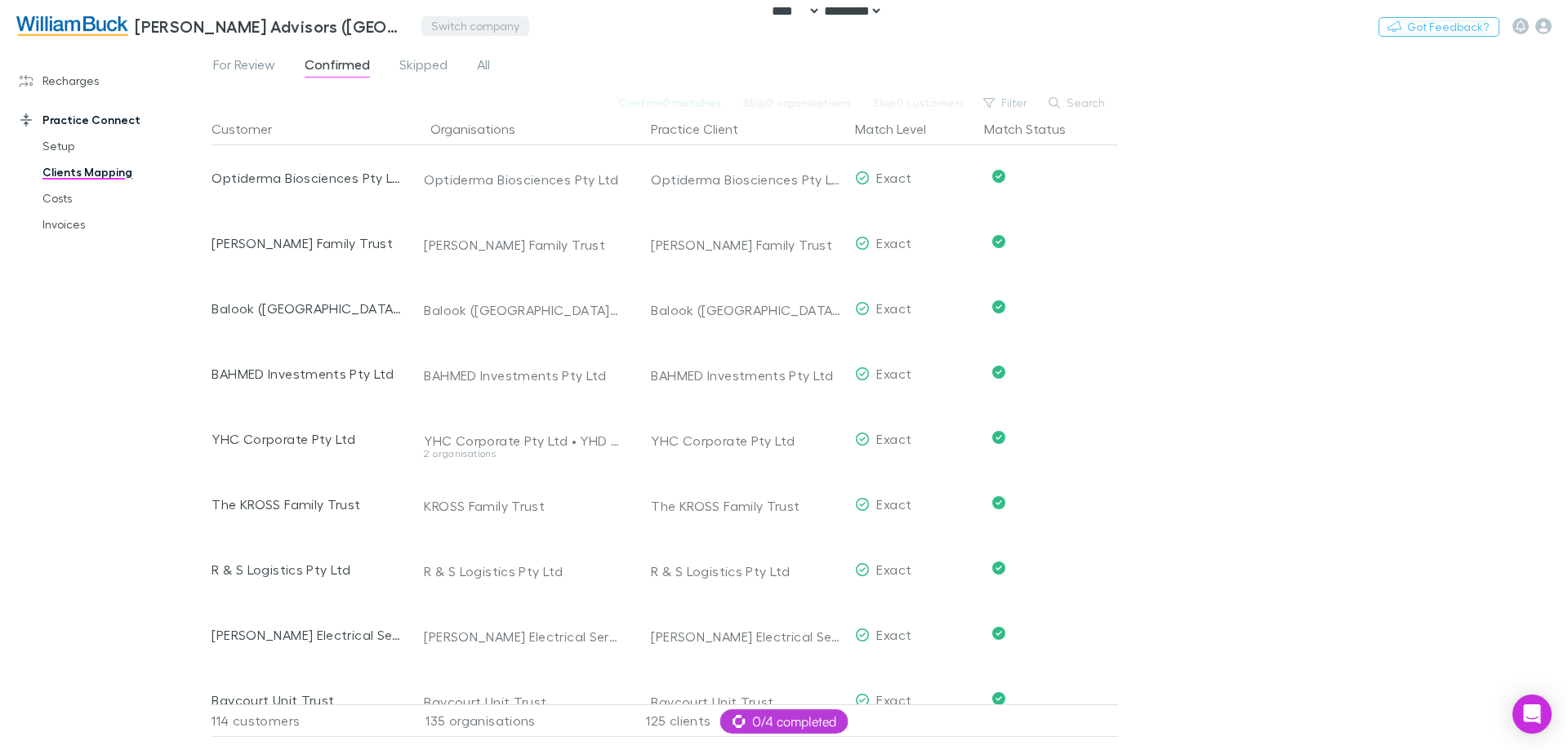
click at [458, 29] on button "Switch company" at bounding box center [475, 26] width 108 height 20
type input "****"
click at [470, 102] on p "Altera Financial" at bounding box center [482, 97] width 95 height 20
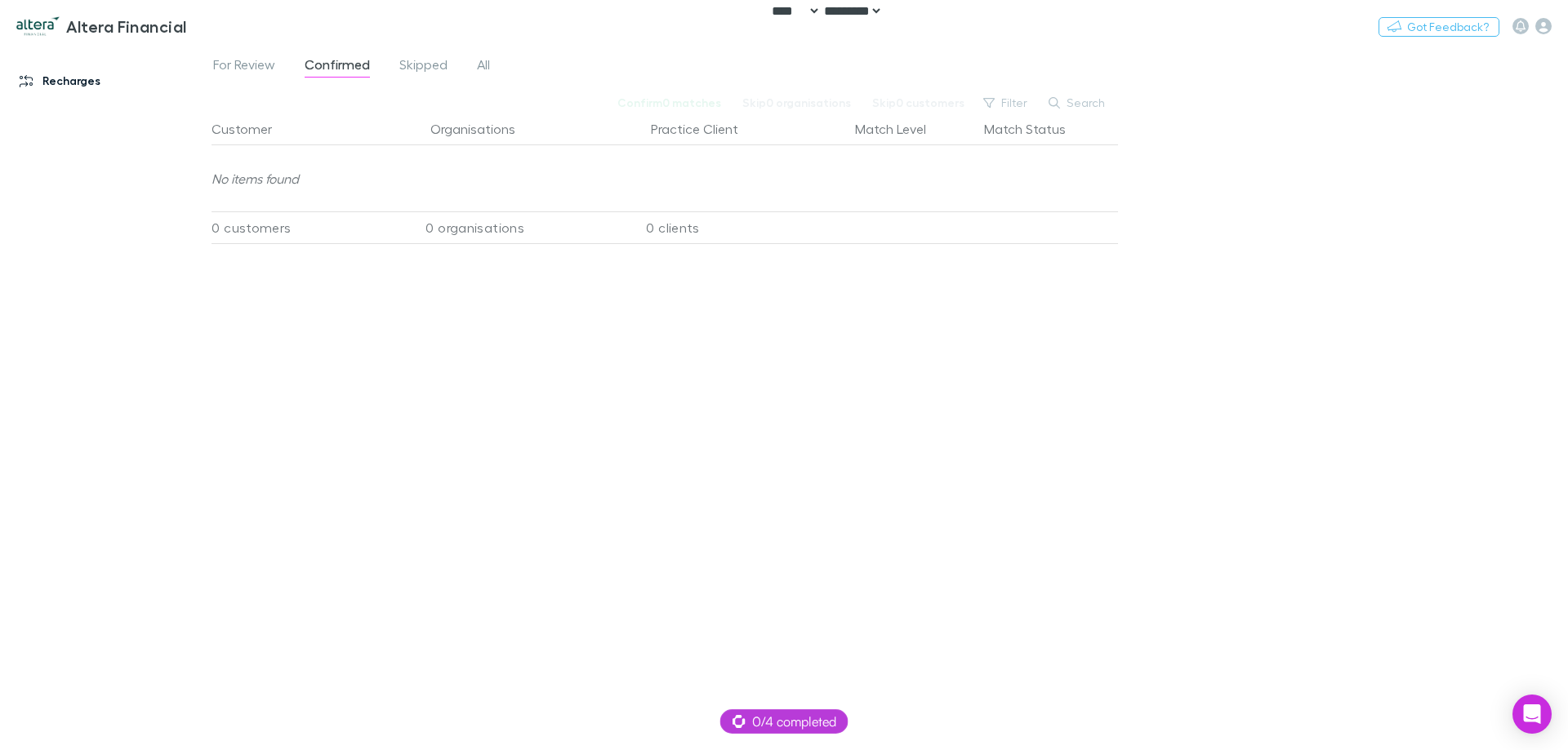
click at [78, 90] on link "Recharges" at bounding box center [112, 80] width 218 height 26
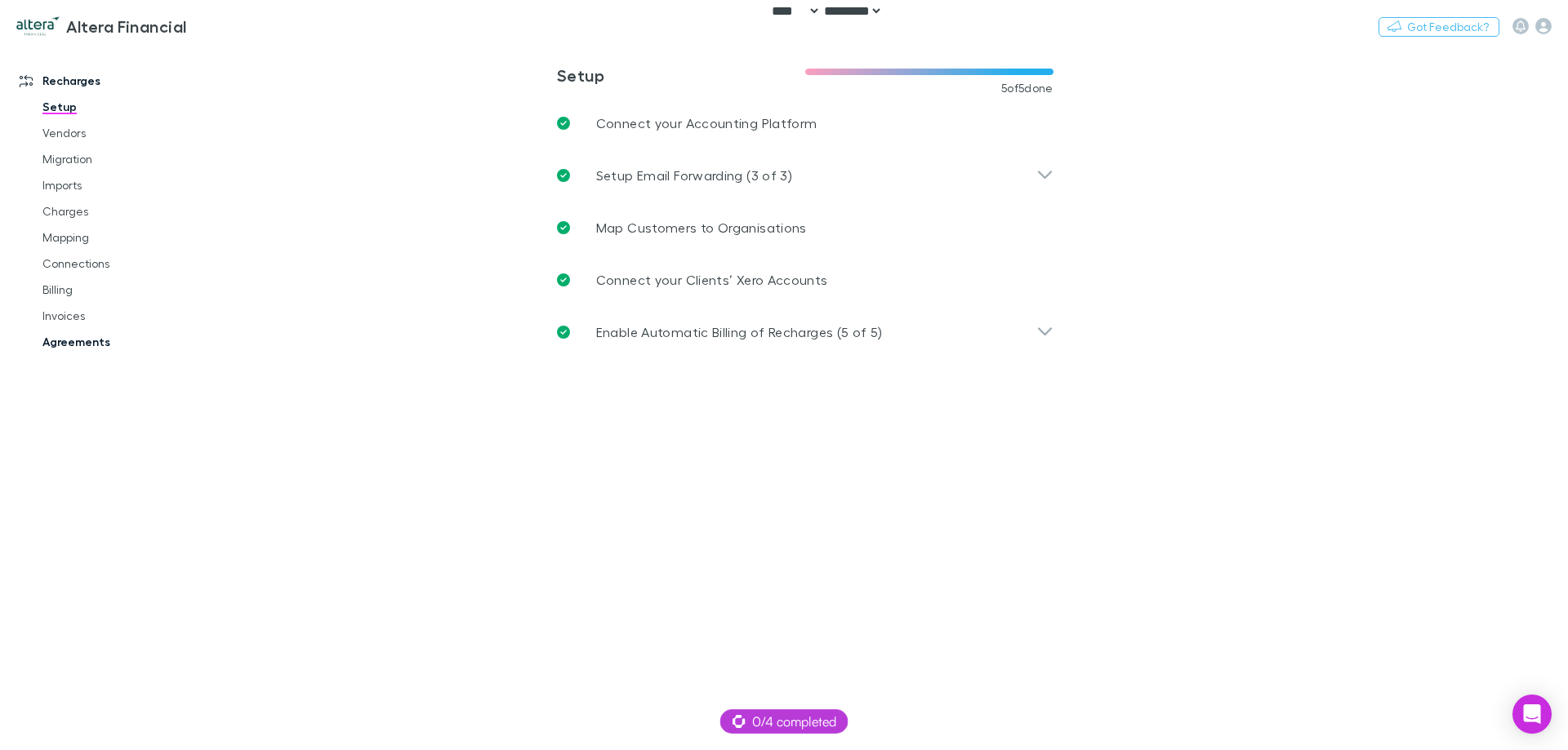
click at [75, 348] on link "Agreements" at bounding box center [124, 342] width 195 height 26
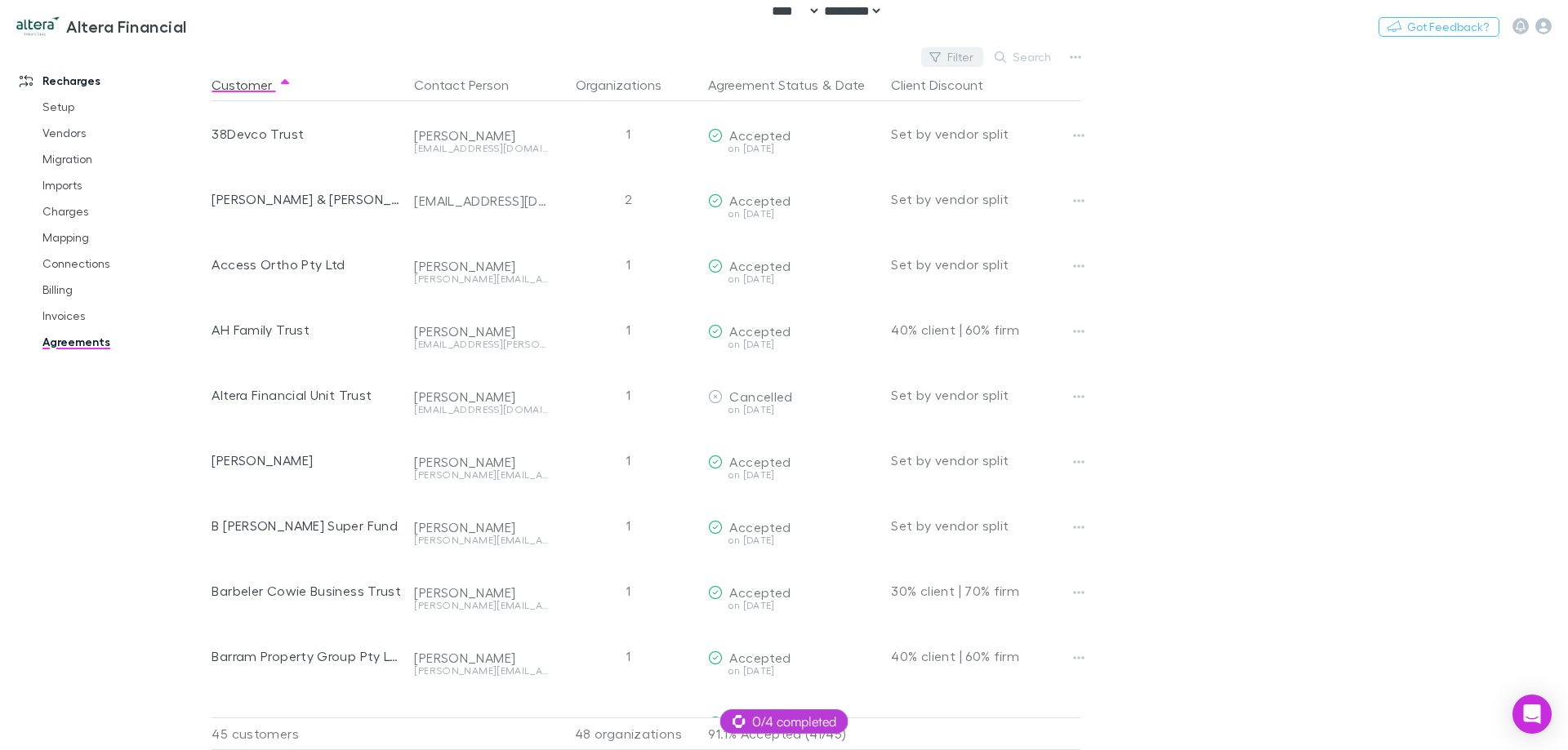
click at [979, 56] on button "Filter" at bounding box center [952, 57] width 62 height 20
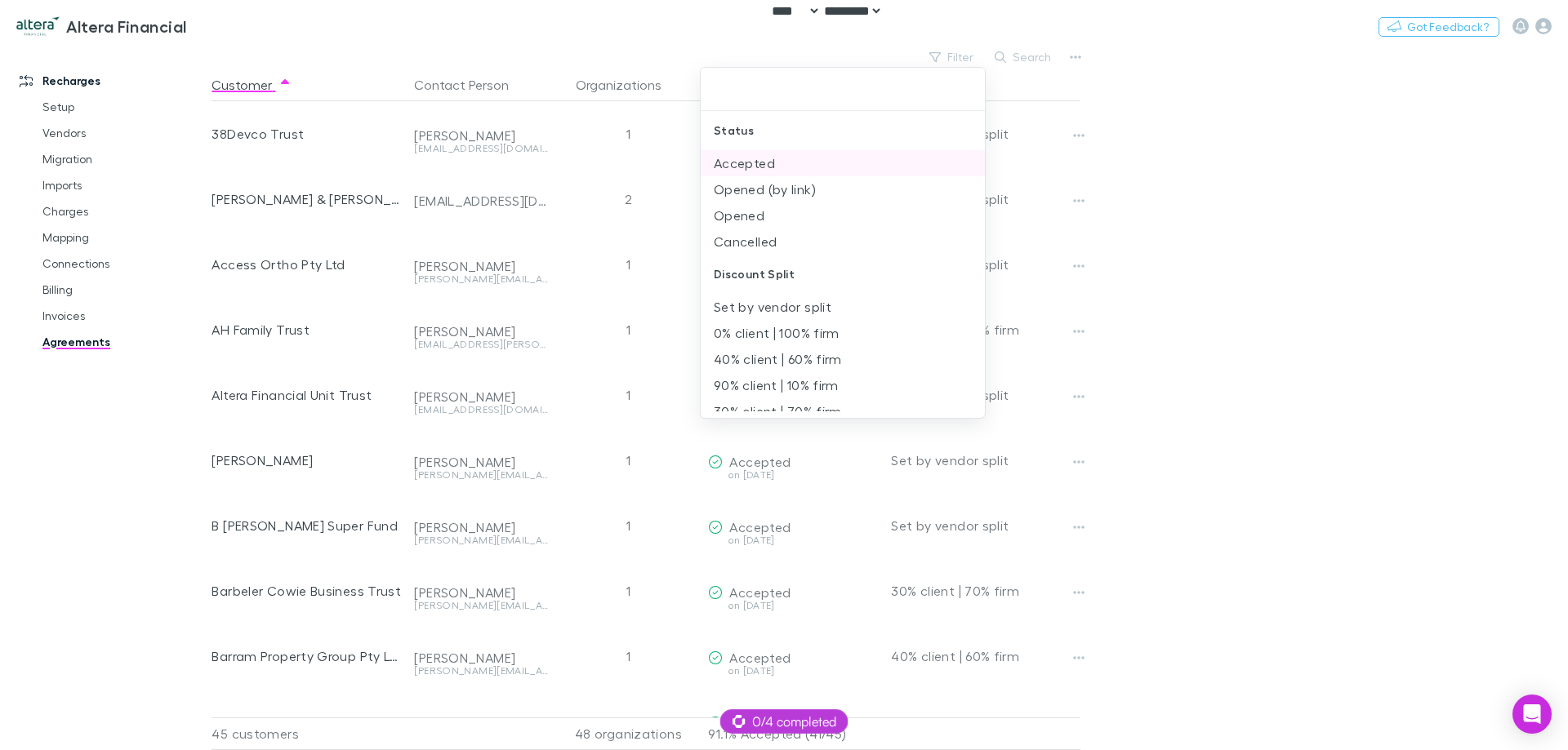
click at [811, 169] on li "Accepted" at bounding box center [842, 163] width 284 height 26
click at [811, 169] on li "Opened (by link)" at bounding box center [842, 163] width 284 height 26
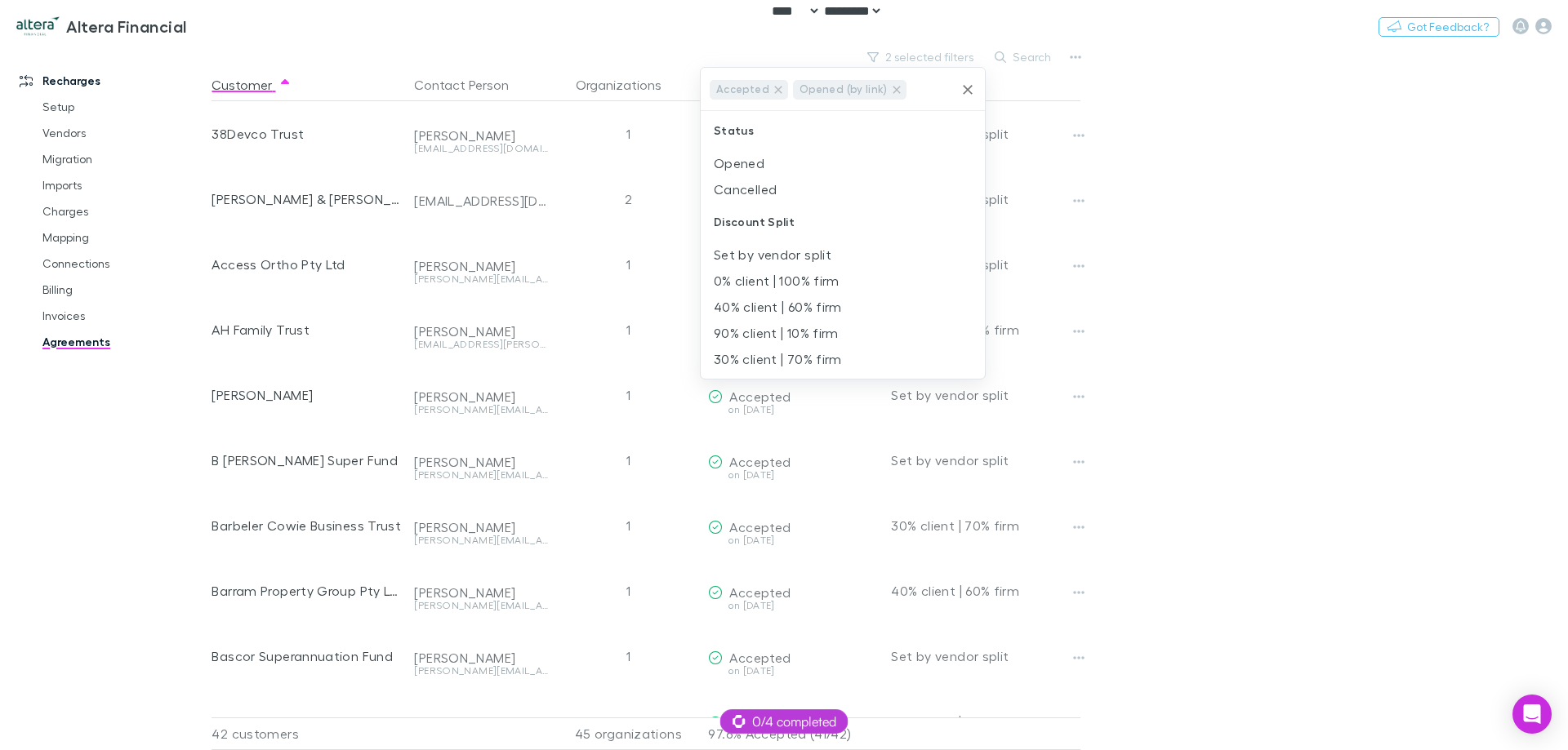
click at [811, 169] on li "Opened" at bounding box center [842, 163] width 284 height 26
click at [1198, 176] on div at bounding box center [784, 375] width 1568 height 750
